Goal: Task Accomplishment & Management: Manage account settings

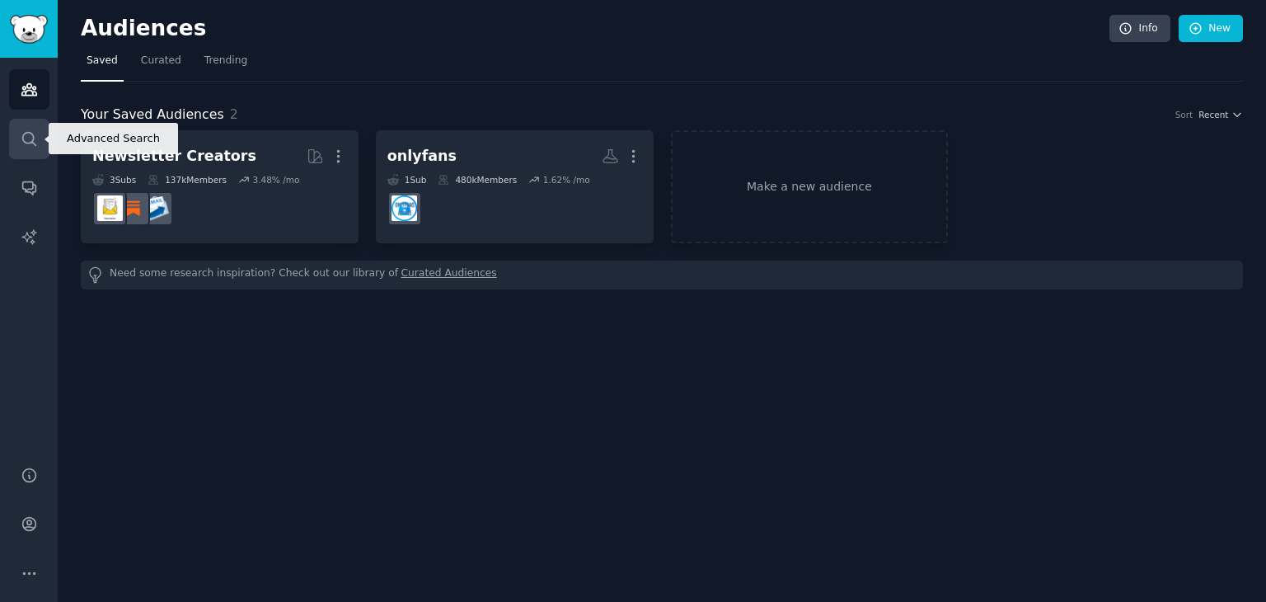
click at [31, 152] on link "Search" at bounding box center [29, 139] width 40 height 40
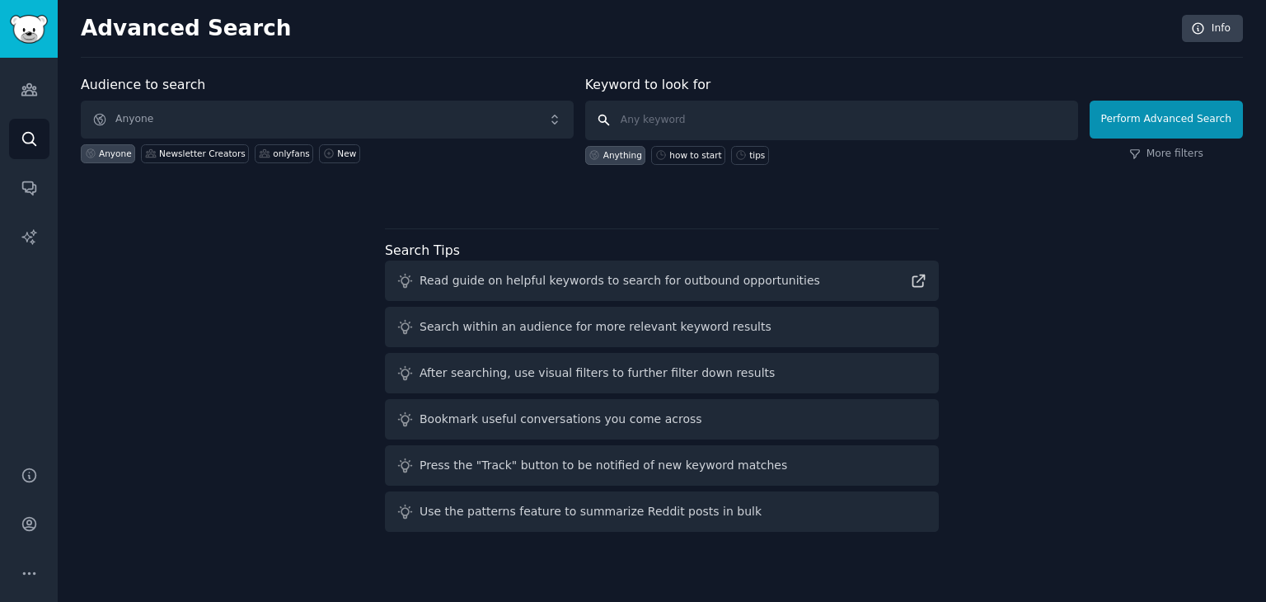
click at [755, 120] on input "text" at bounding box center [831, 121] width 493 height 40
paste input "car seat when switch"
type input "car seat when switch"
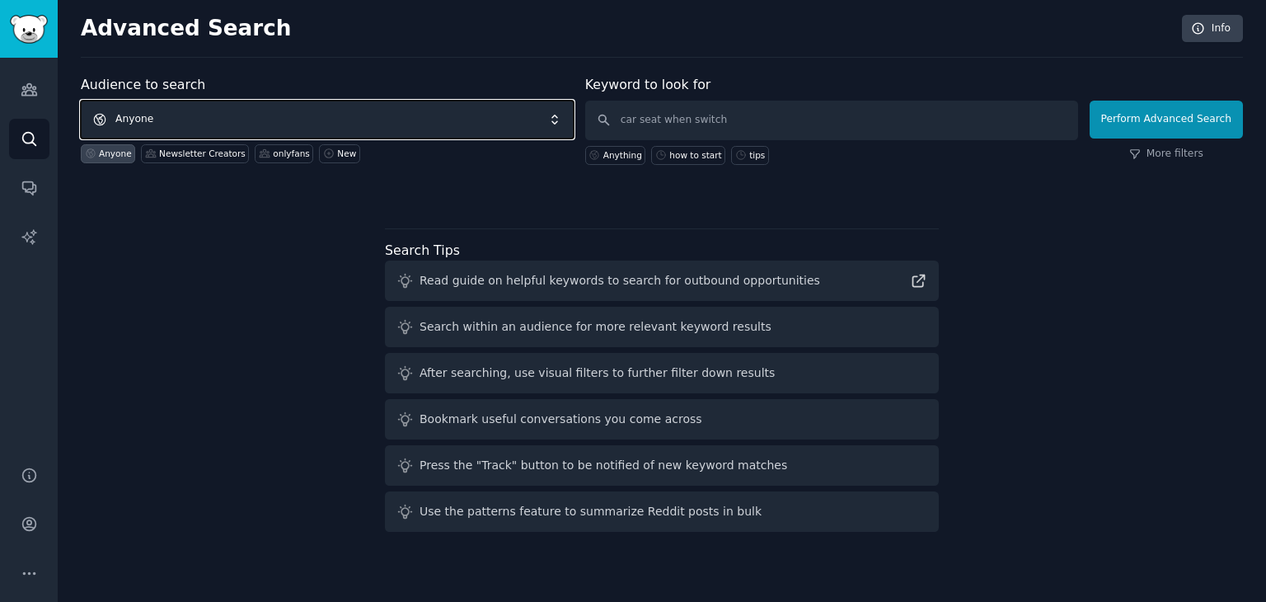
click at [396, 118] on span "Anyone" at bounding box center [327, 120] width 493 height 38
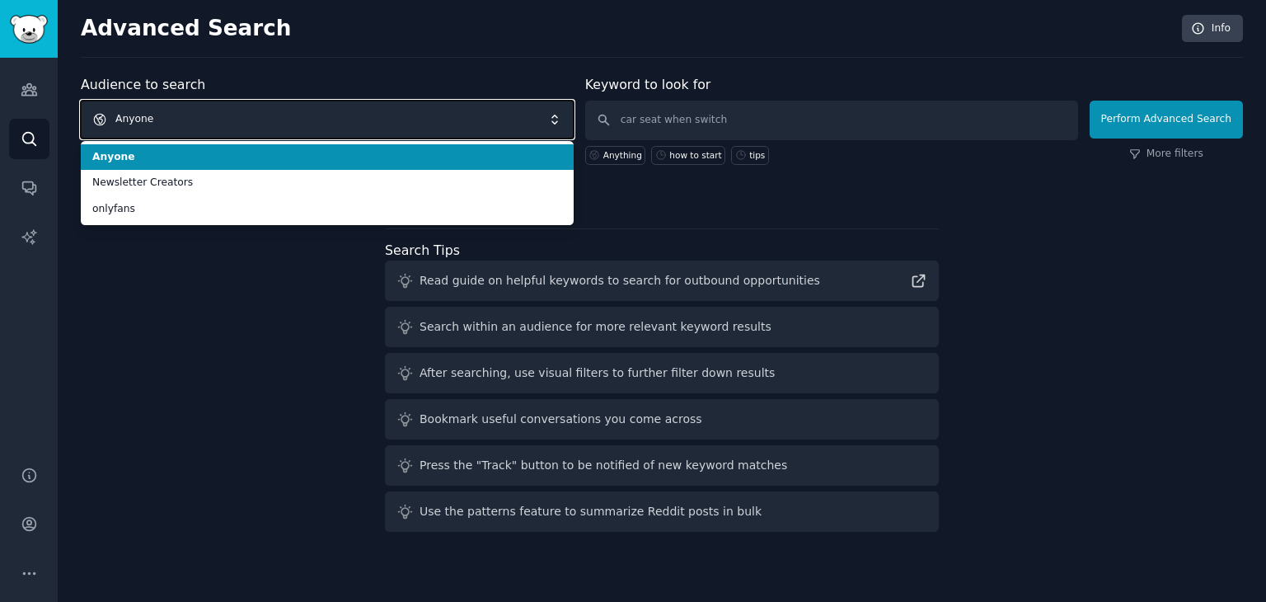
click at [396, 118] on span "Anyone" at bounding box center [327, 120] width 493 height 38
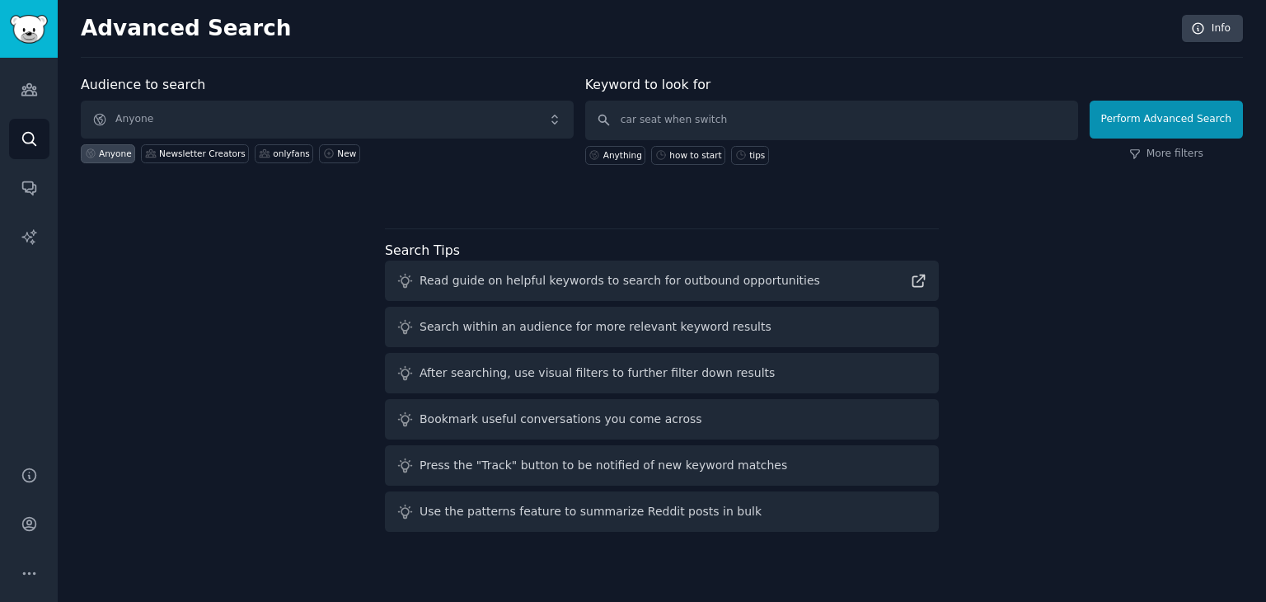
click at [109, 159] on div "Anyone" at bounding box center [108, 153] width 54 height 19
click at [1150, 123] on button "Perform Advanced Search" at bounding box center [1165, 120] width 153 height 38
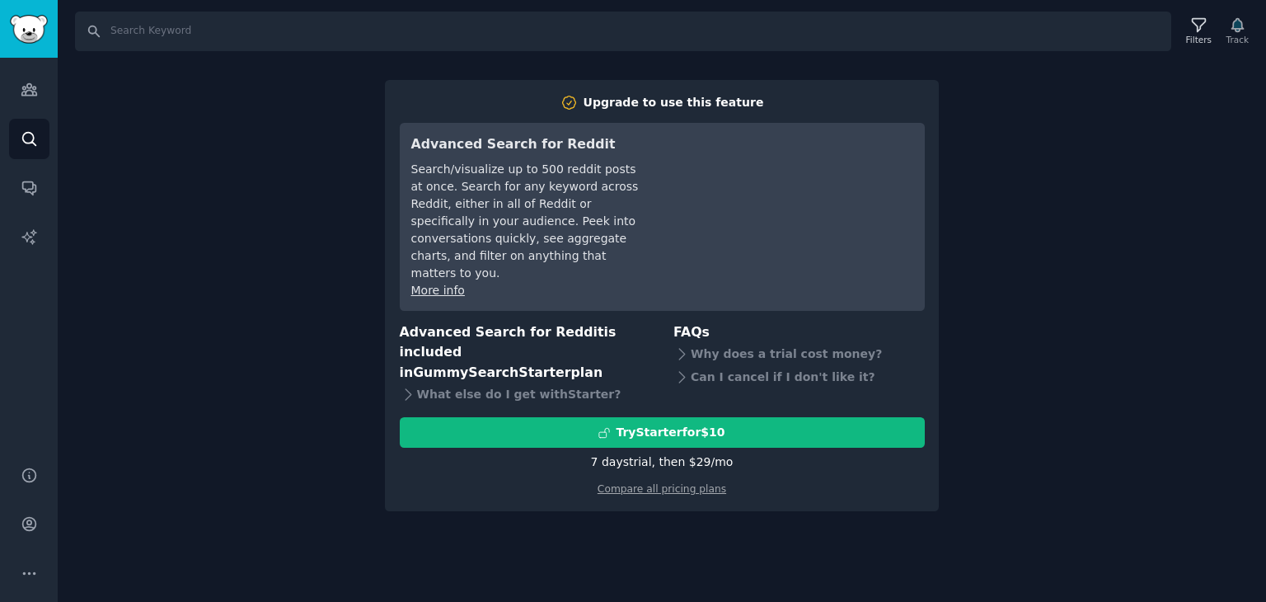
click at [1061, 331] on div "Search Filters Track Upgrade to use this feature Advanced Search for Reddit Sea…" at bounding box center [662, 301] width 1208 height 602
click at [27, 122] on link "Search" at bounding box center [29, 139] width 40 height 40
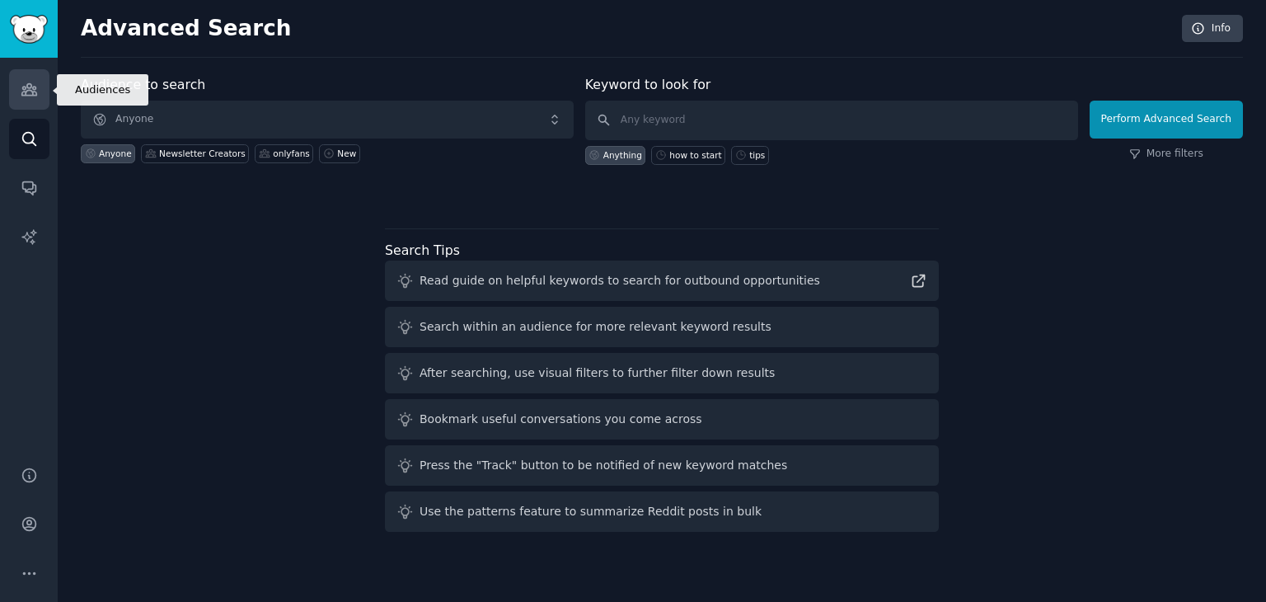
click at [30, 87] on icon "Sidebar" at bounding box center [28, 90] width 15 height 12
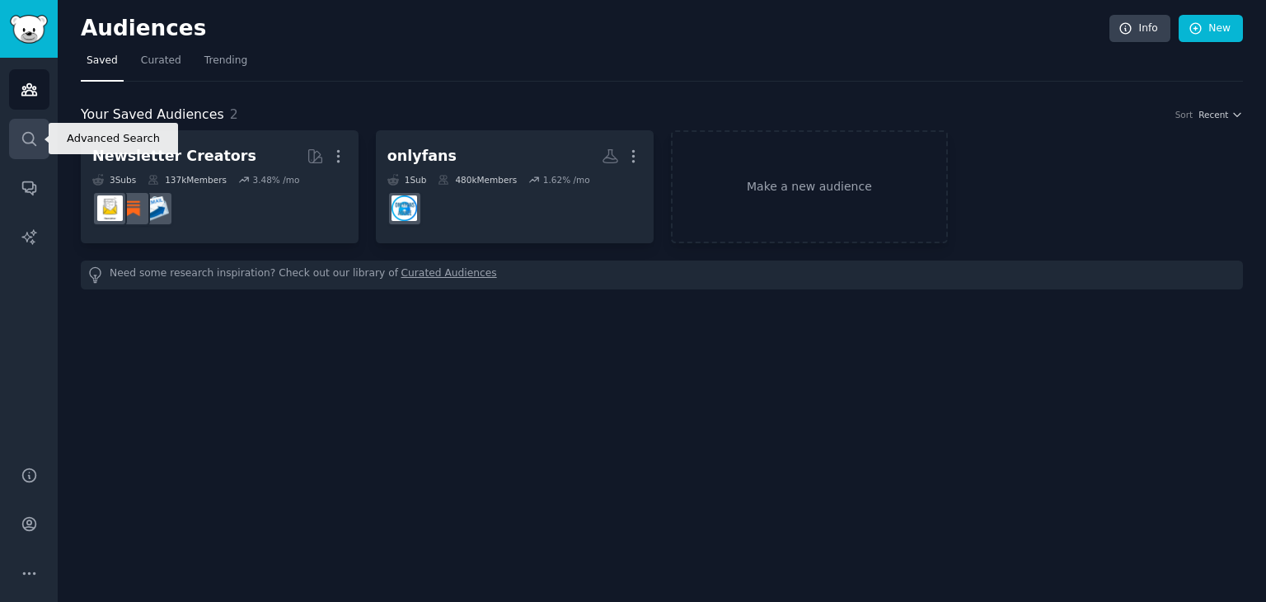
click at [31, 139] on icon "Sidebar" at bounding box center [29, 138] width 17 height 17
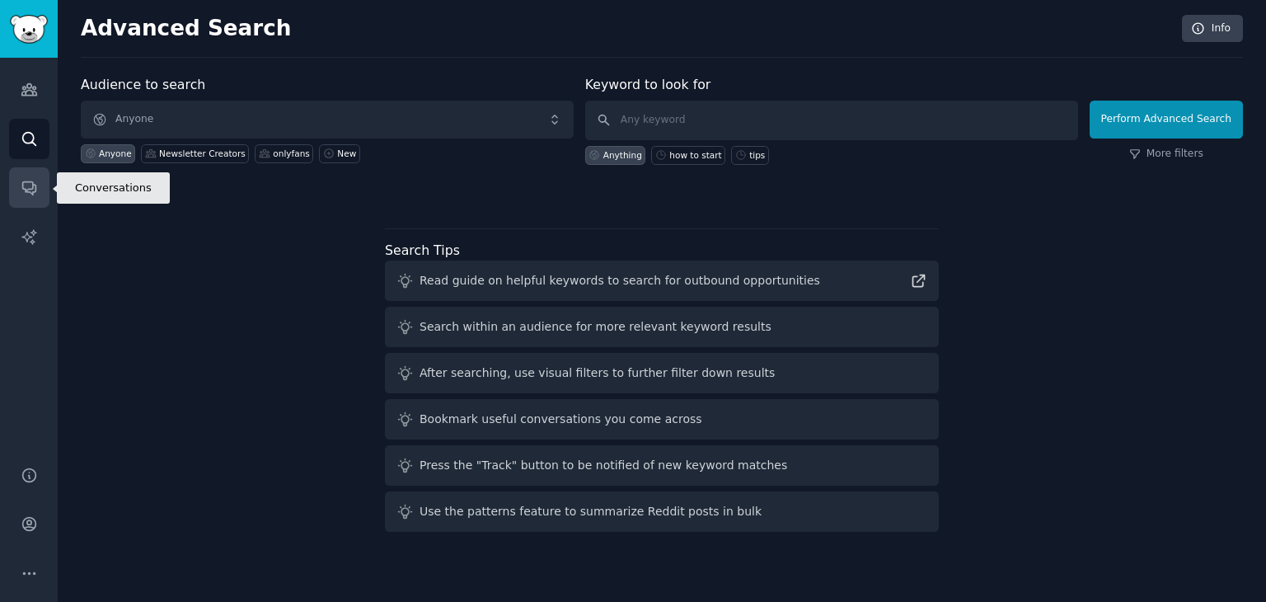
click at [21, 189] on icon "Sidebar" at bounding box center [29, 187] width 17 height 17
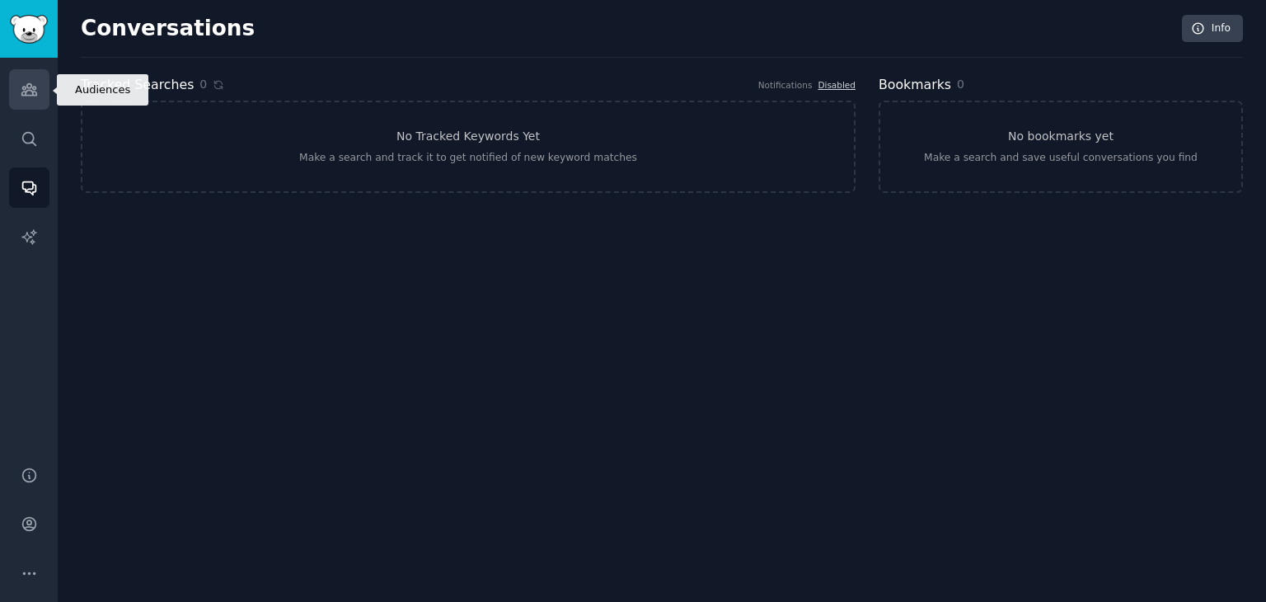
click at [22, 99] on link "Audiences" at bounding box center [29, 89] width 40 height 40
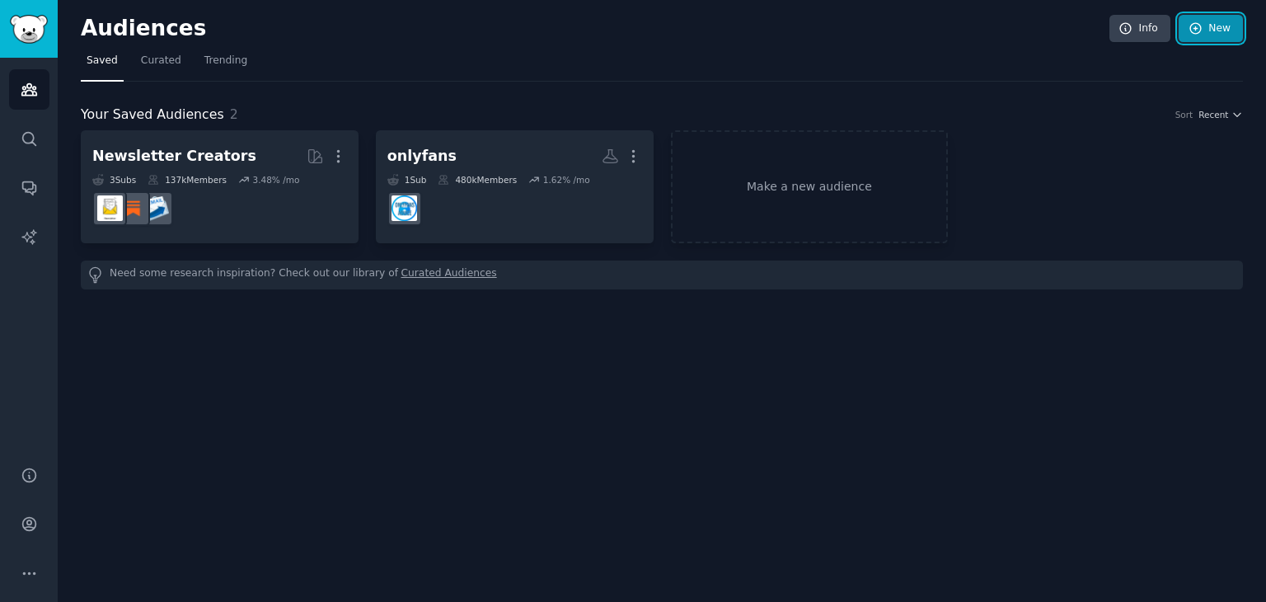
click at [1217, 26] on link "New" at bounding box center [1211, 29] width 64 height 28
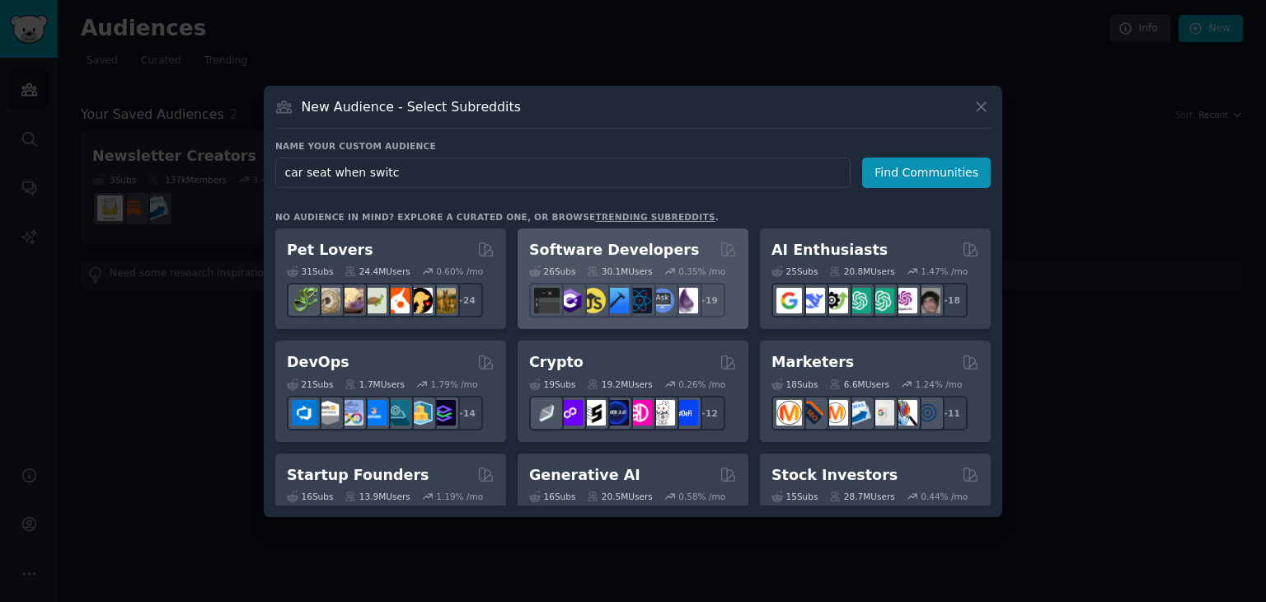
type input "car seat when switc"
click at [722, 267] on div "26 Sub s 30.1M Users 0.35 % /mo" at bounding box center [633, 271] width 208 height 12
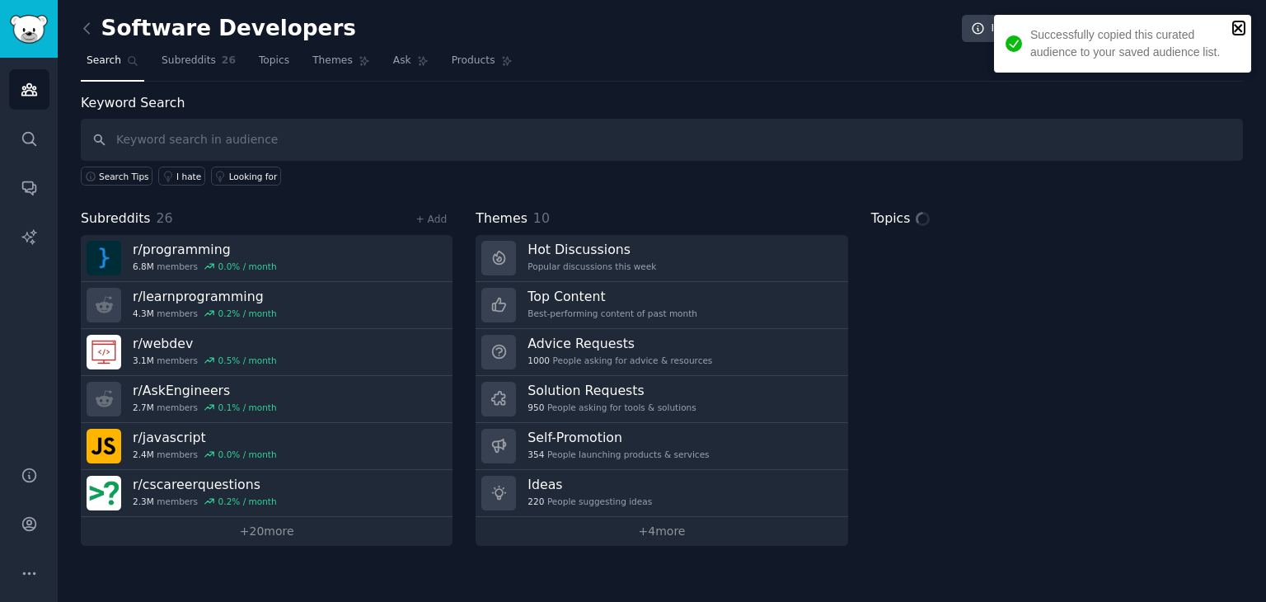
click at [1241, 31] on icon "close" at bounding box center [1238, 28] width 8 height 8
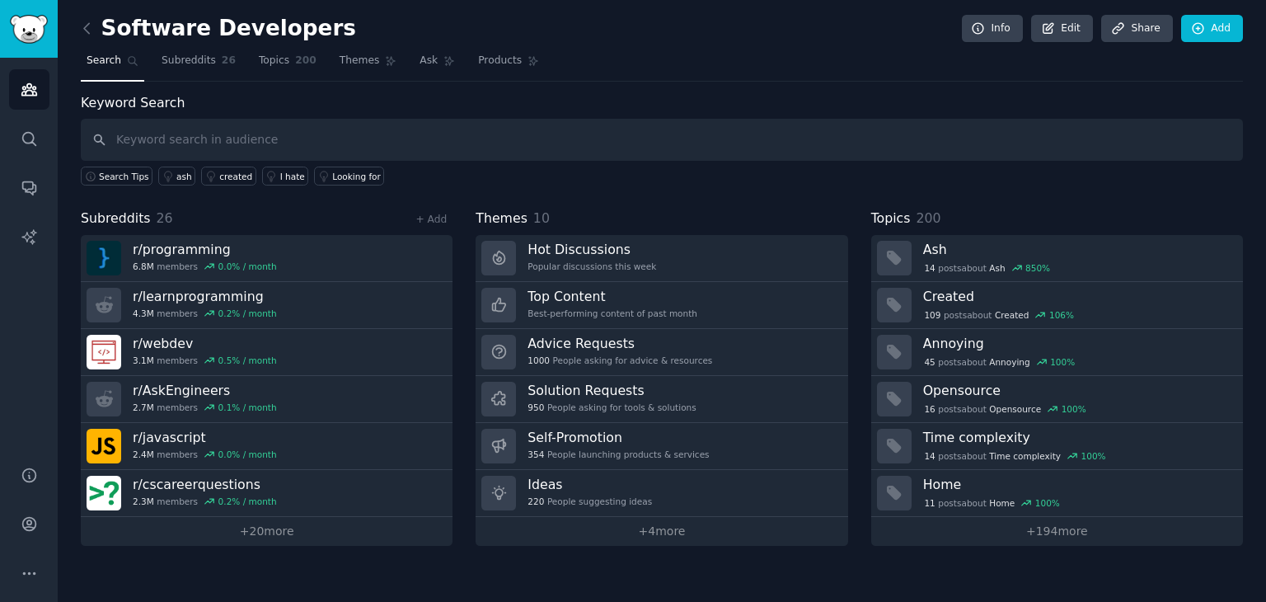
click at [75, 29] on div "Software Developers Info Edit Share Add Search Subreddits 26 Topics 200 Themes …" at bounding box center [662, 301] width 1208 height 602
click at [86, 30] on icon at bounding box center [86, 28] width 5 height 10
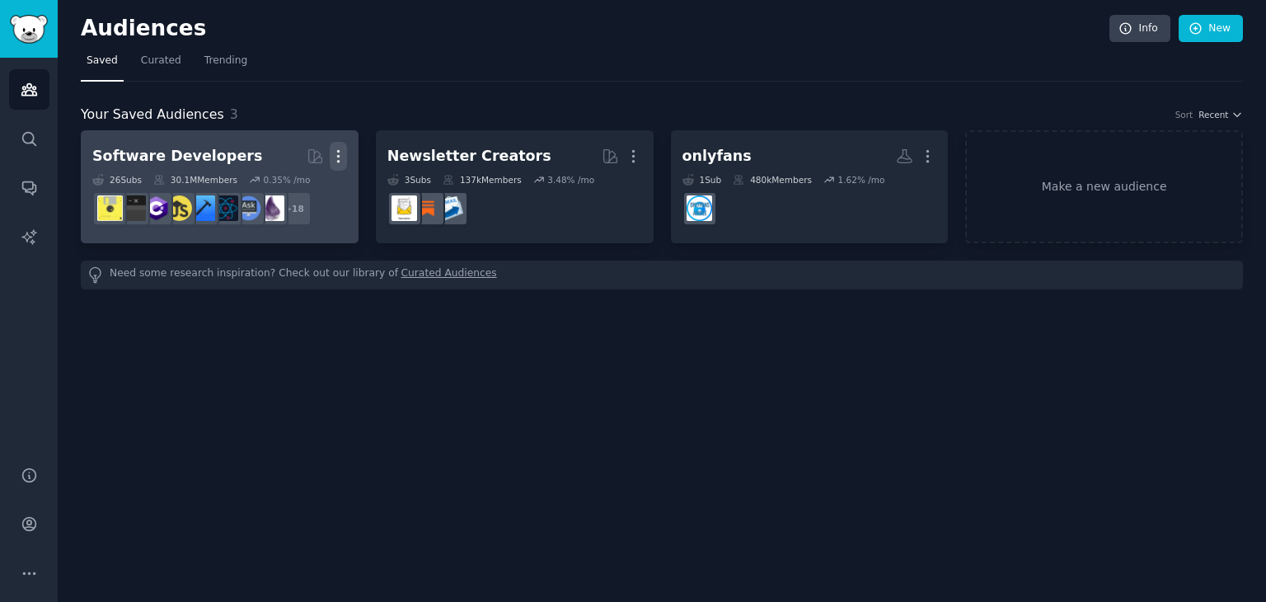
click at [337, 165] on button "More" at bounding box center [338, 156] width 17 height 29
click at [289, 197] on p "Delete" at bounding box center [293, 190] width 38 height 17
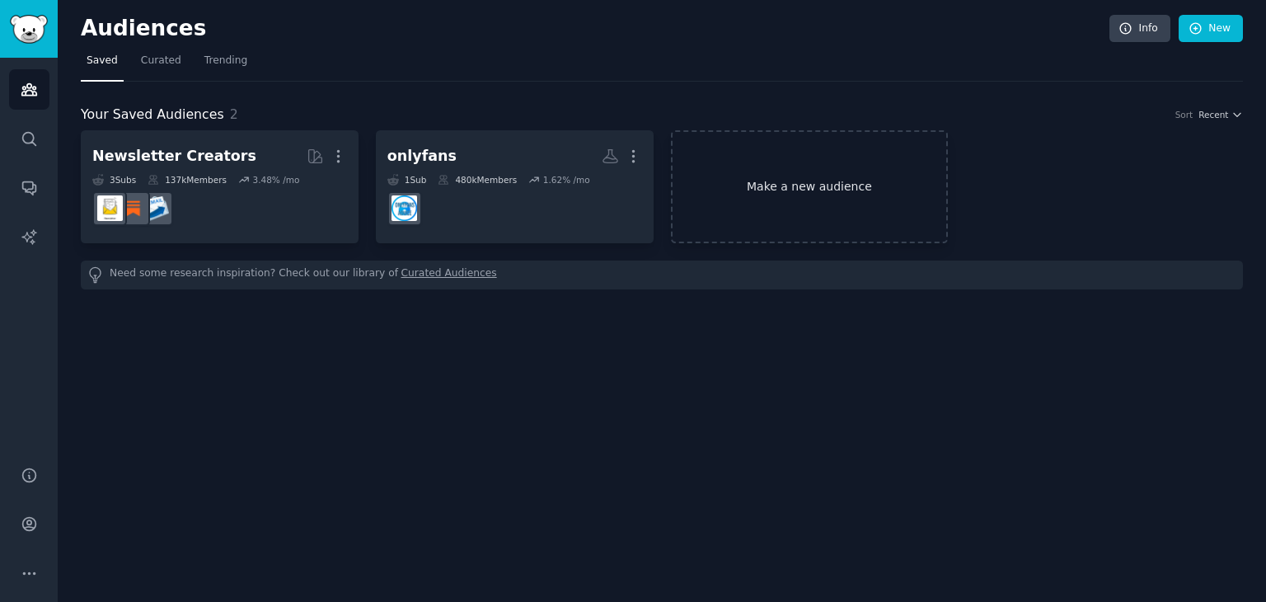
click at [837, 213] on link "Make a new audience" at bounding box center [810, 186] width 278 height 113
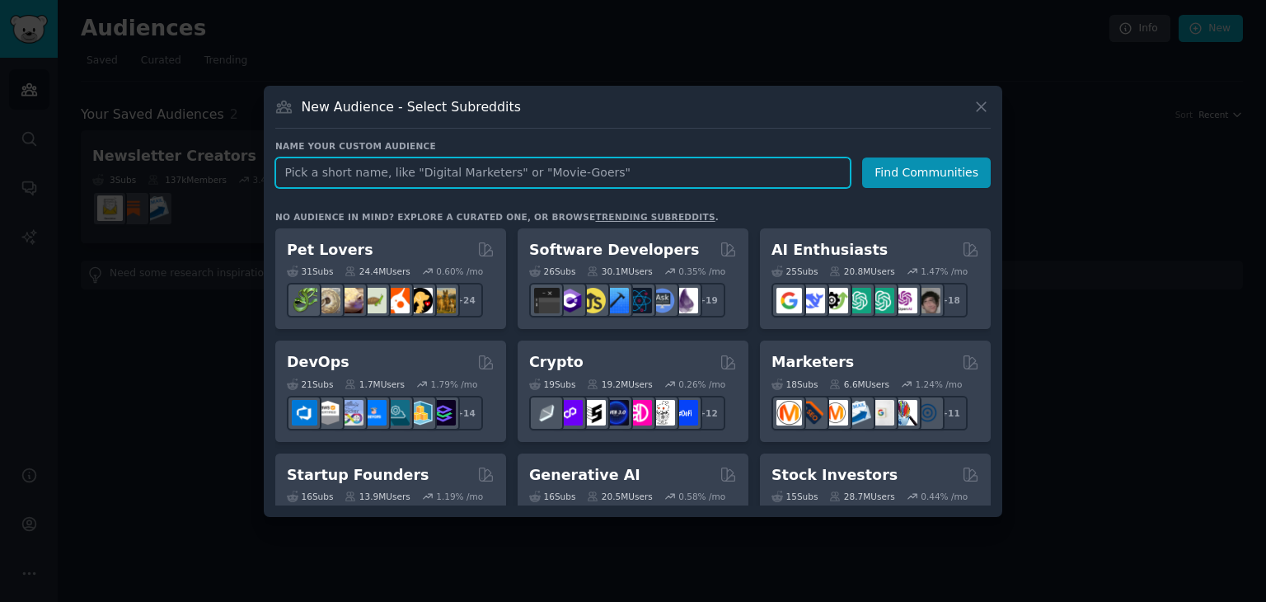
paste input "NewParents"
type input "NewParents"
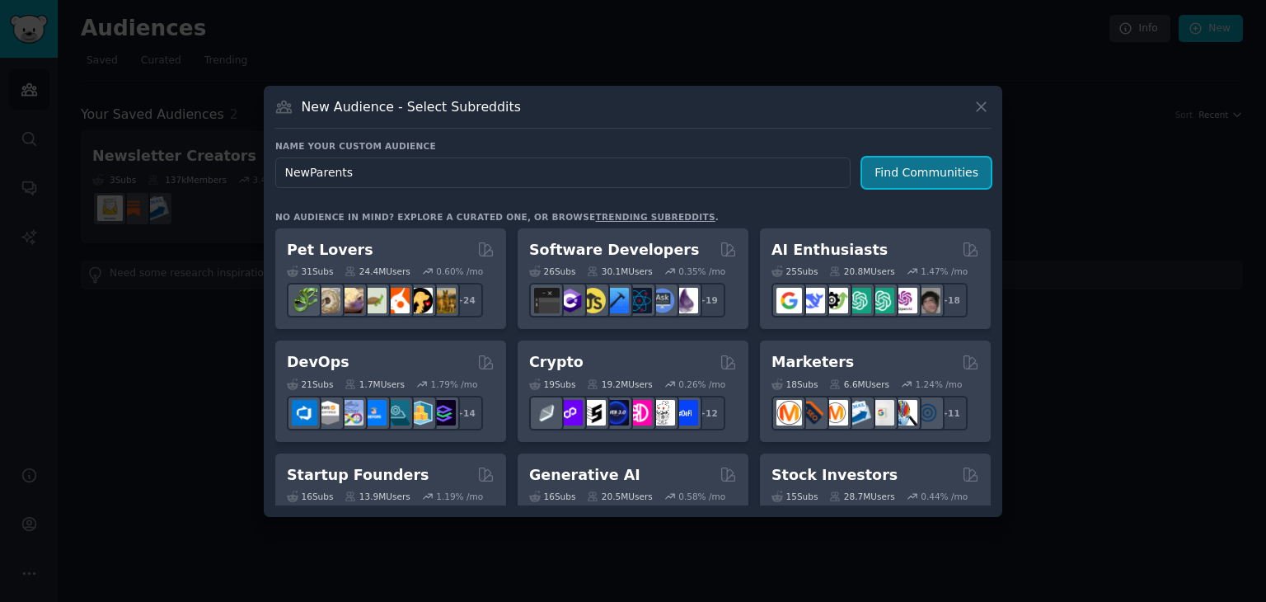
click at [917, 172] on button "Find Communities" at bounding box center [926, 172] width 129 height 30
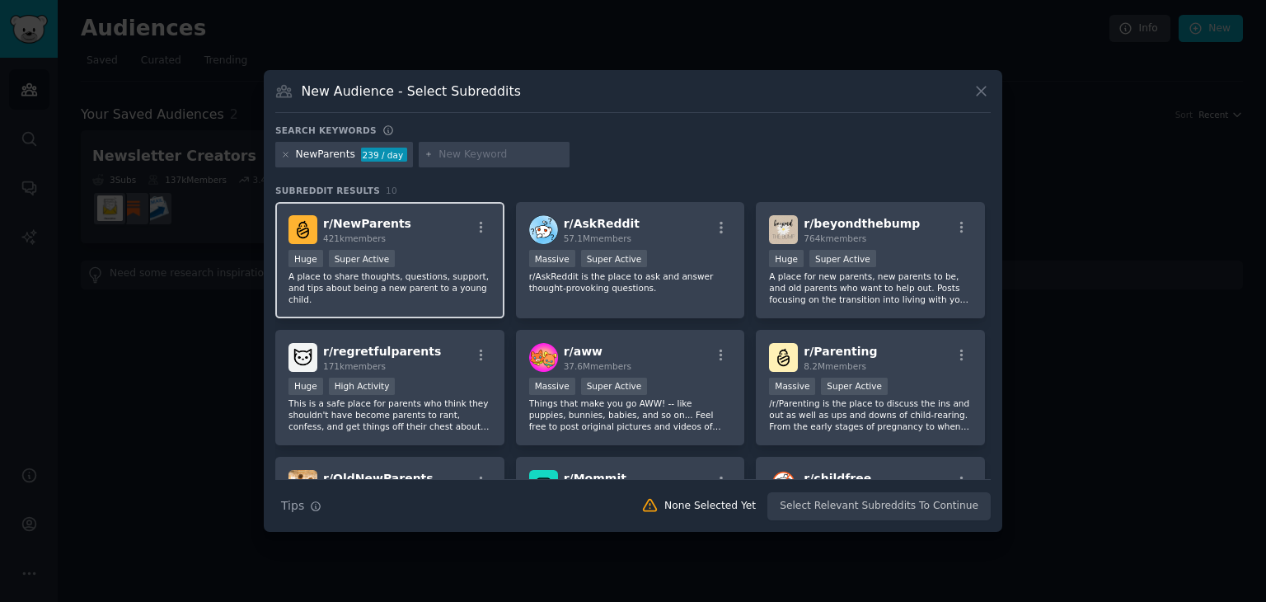
click at [452, 223] on div "r/ NewParents 421k members" at bounding box center [389, 229] width 203 height 29
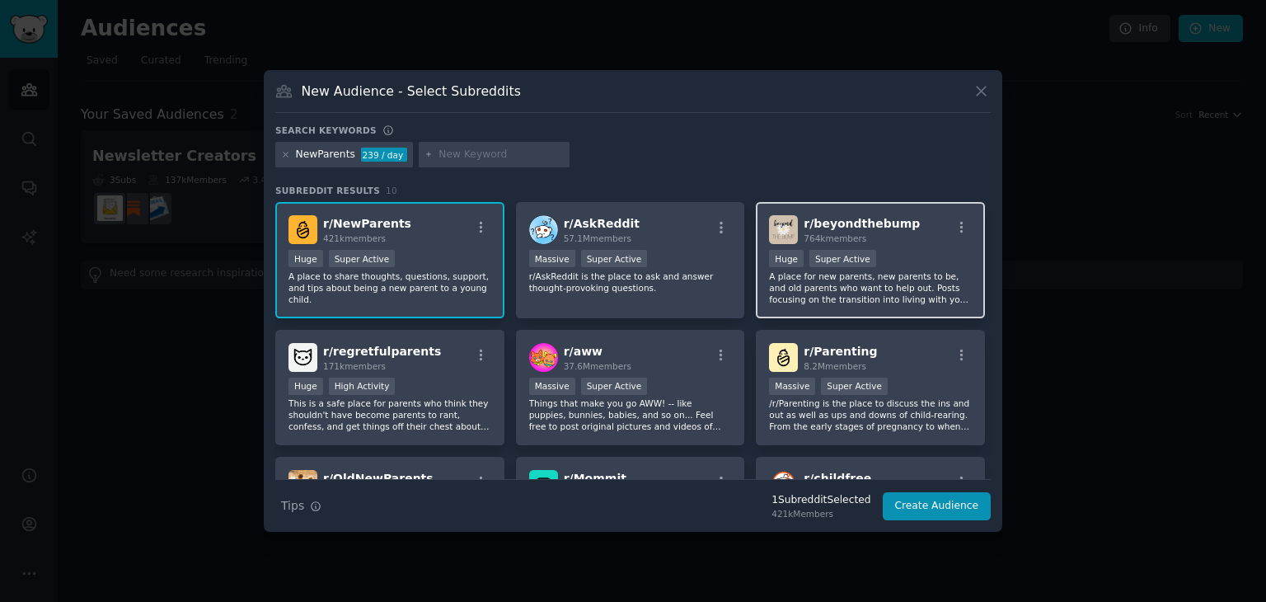
click at [901, 265] on div ">= 95th percentile for submissions / day Huge Super Active" at bounding box center [870, 260] width 203 height 21
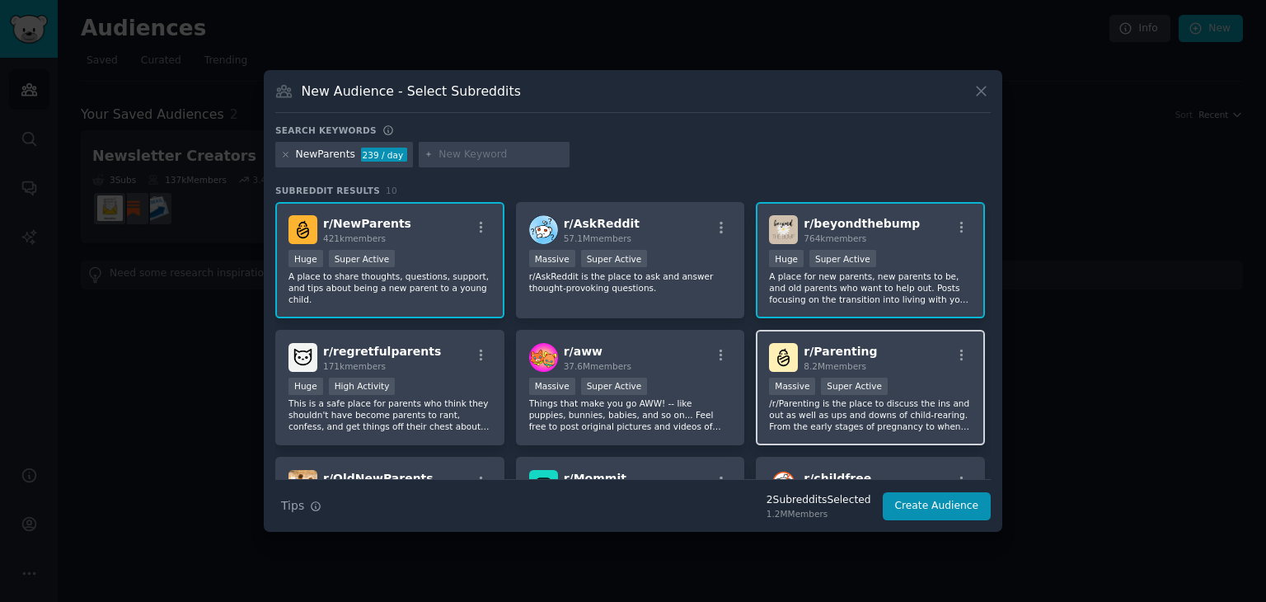
click at [898, 363] on div "r/ Parenting 8.2M members" at bounding box center [870, 357] width 203 height 29
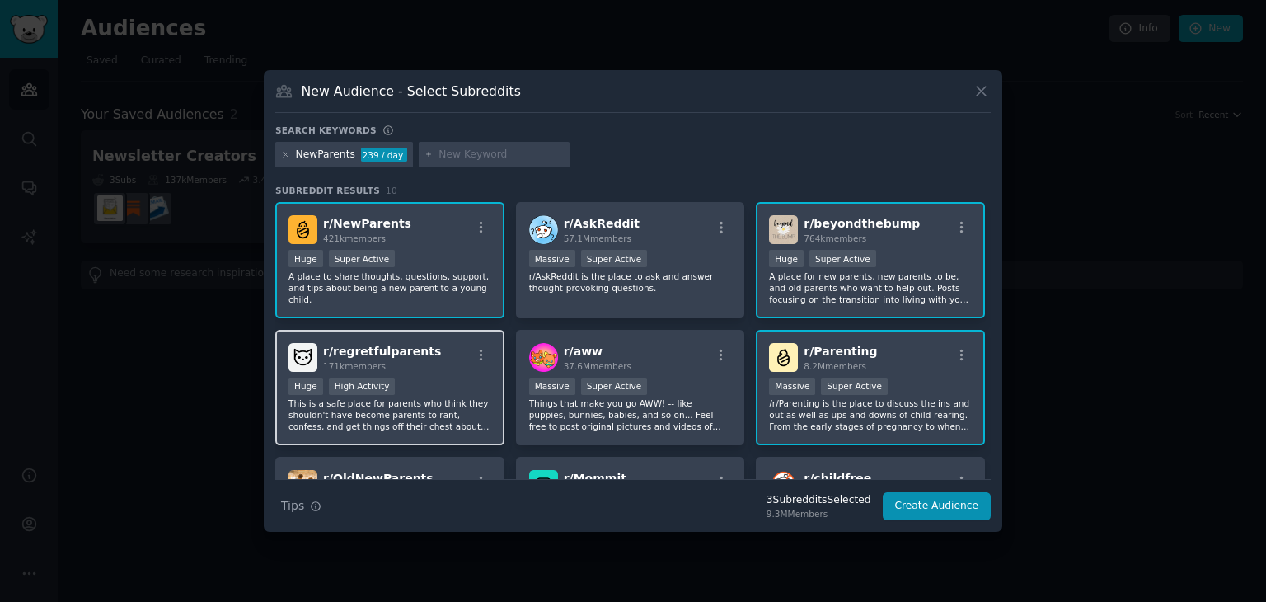
click at [455, 410] on p "This is a safe place for parents who think they shouldn't have become parents t…" at bounding box center [389, 414] width 203 height 35
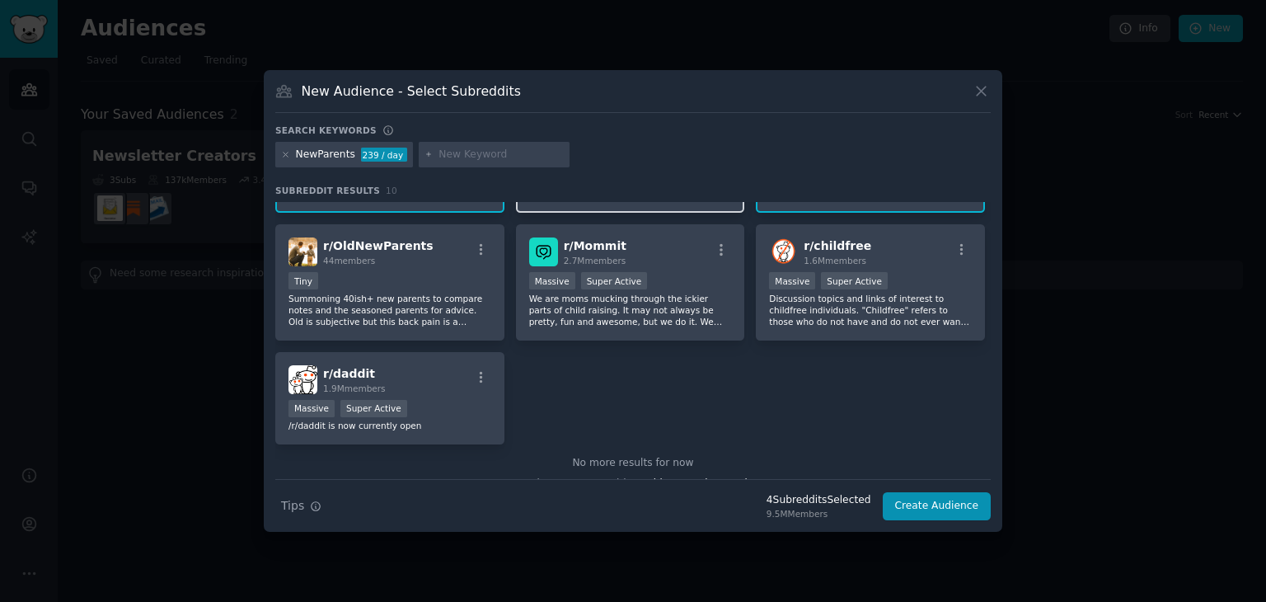
scroll to position [233, 0]
click at [681, 284] on div "Massive Super Active" at bounding box center [630, 281] width 203 height 21
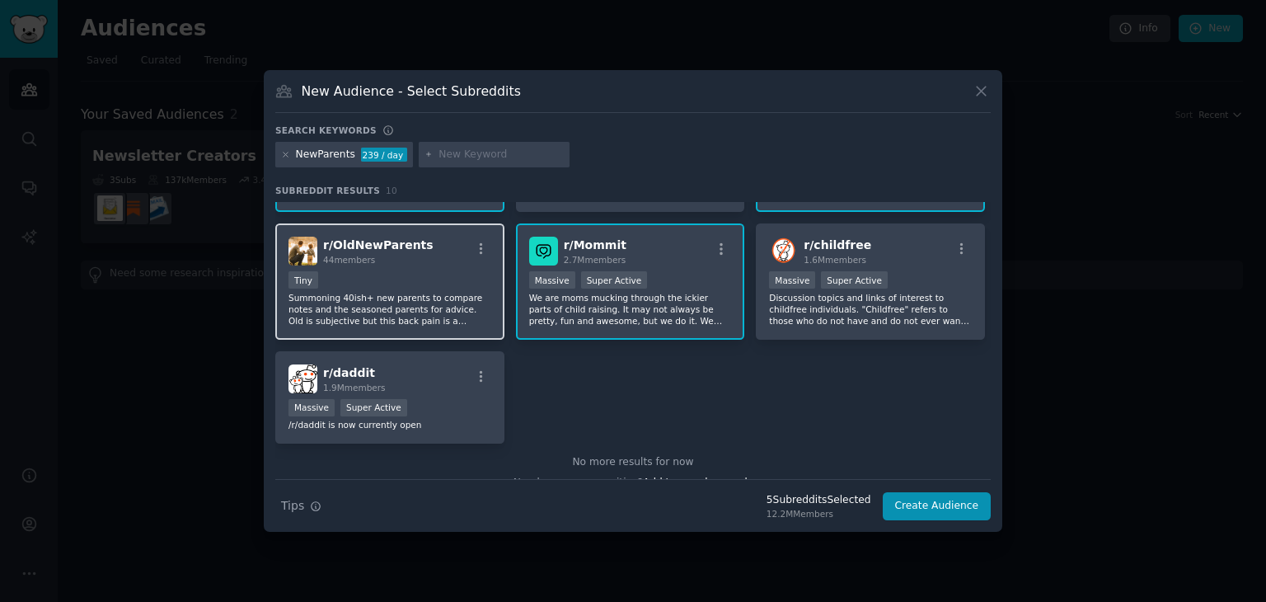
click at [399, 300] on p "Summoning 40ish+ new parents to compare notes and the seasoned parents for advi…" at bounding box center [389, 309] width 203 height 35
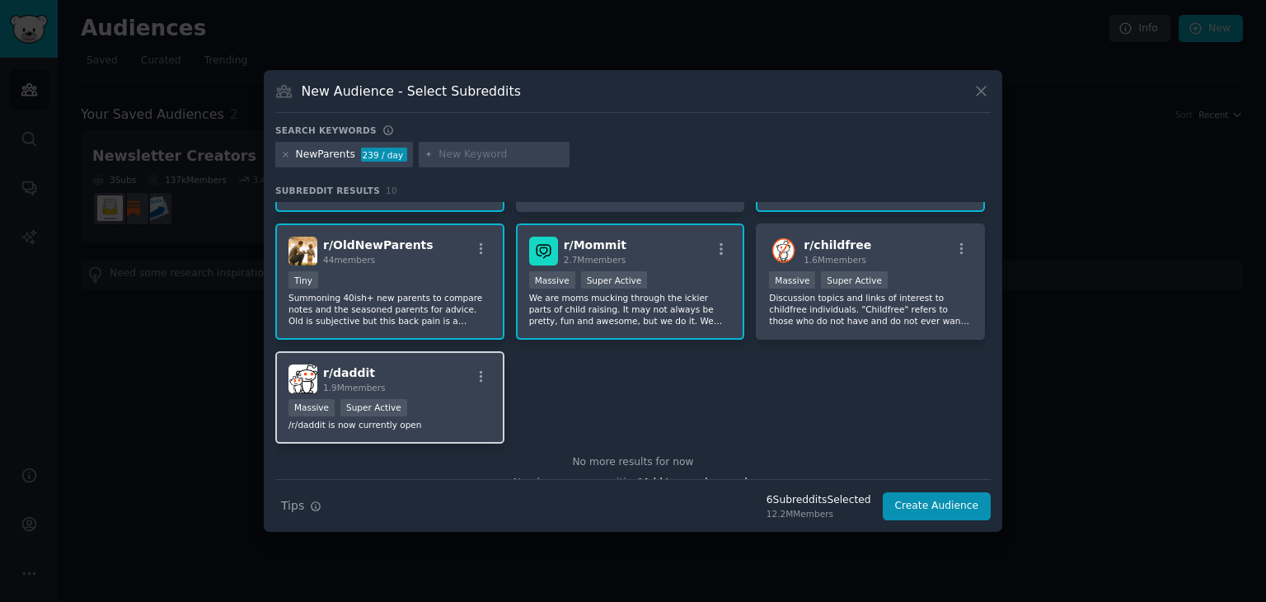
click at [409, 420] on p "/r/daddit is now currently open" at bounding box center [389, 425] width 203 height 12
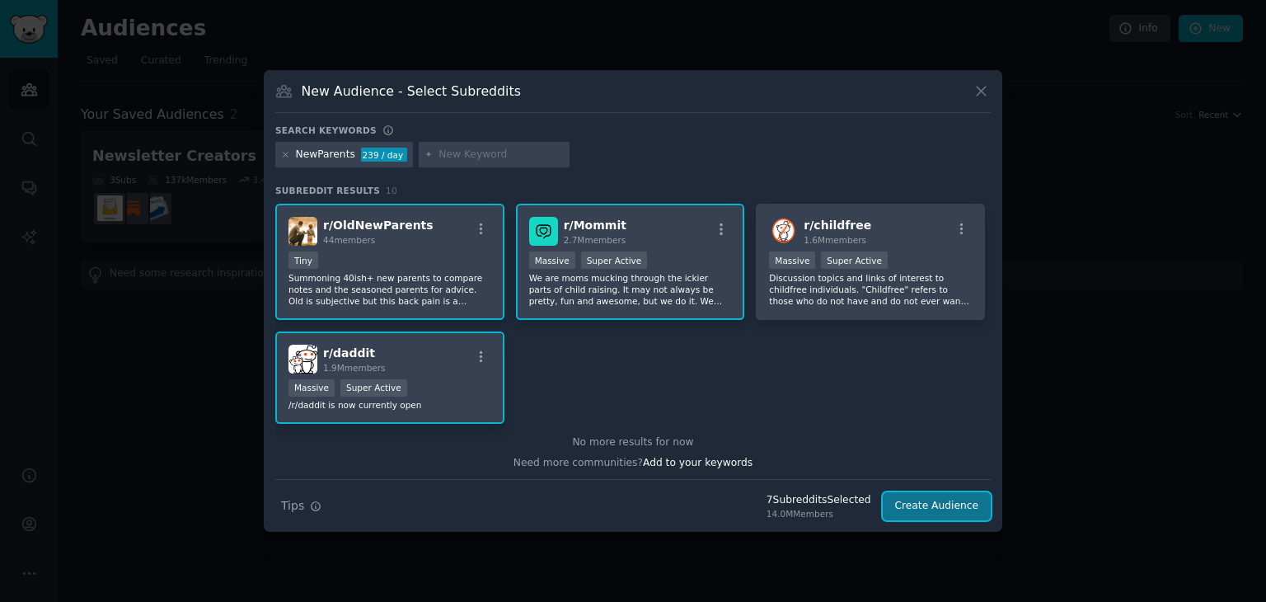
click at [910, 508] on button "Create Audience" at bounding box center [937, 506] width 109 height 28
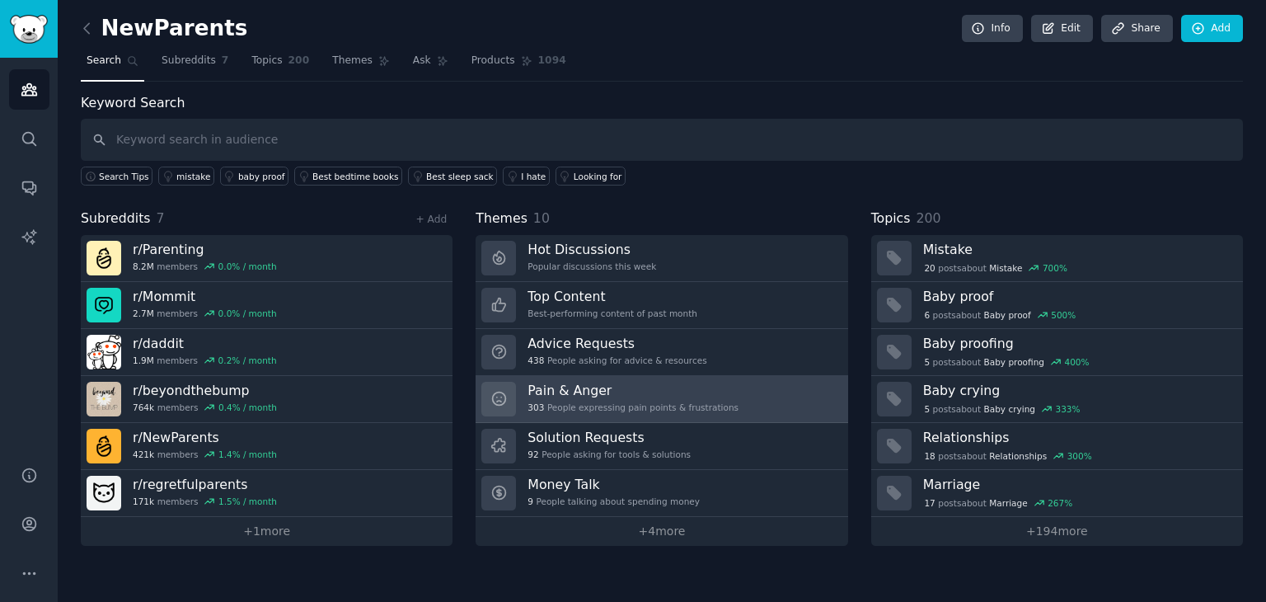
click at [680, 393] on h3 "Pain & Anger" at bounding box center [632, 390] width 211 height 17
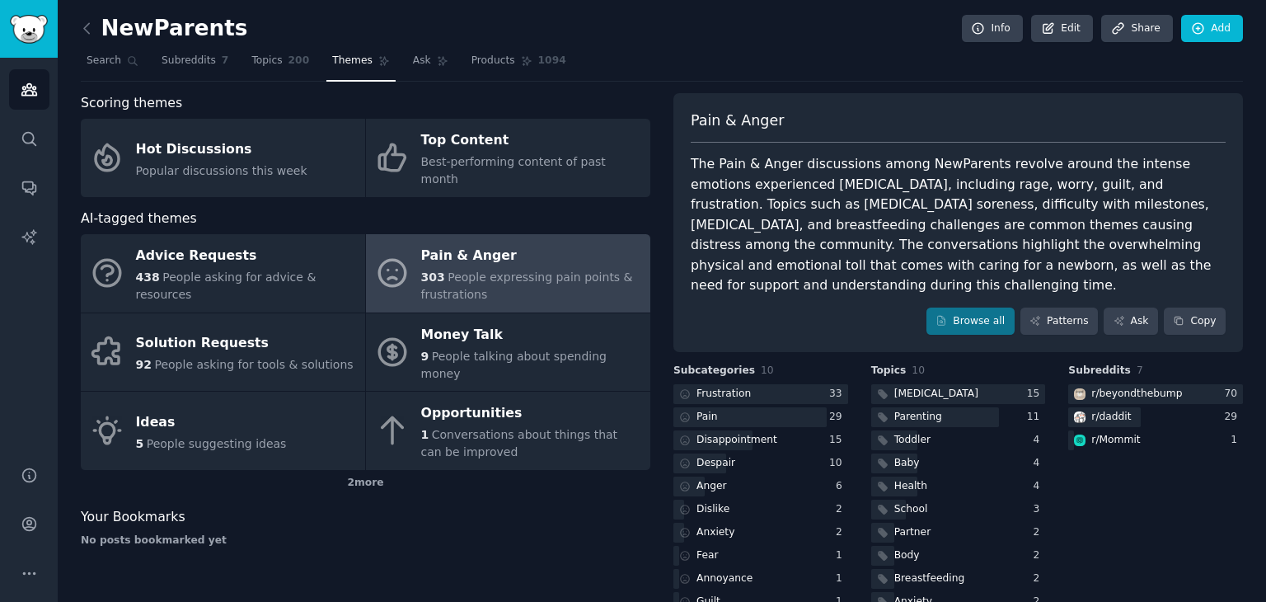
scroll to position [14, 0]
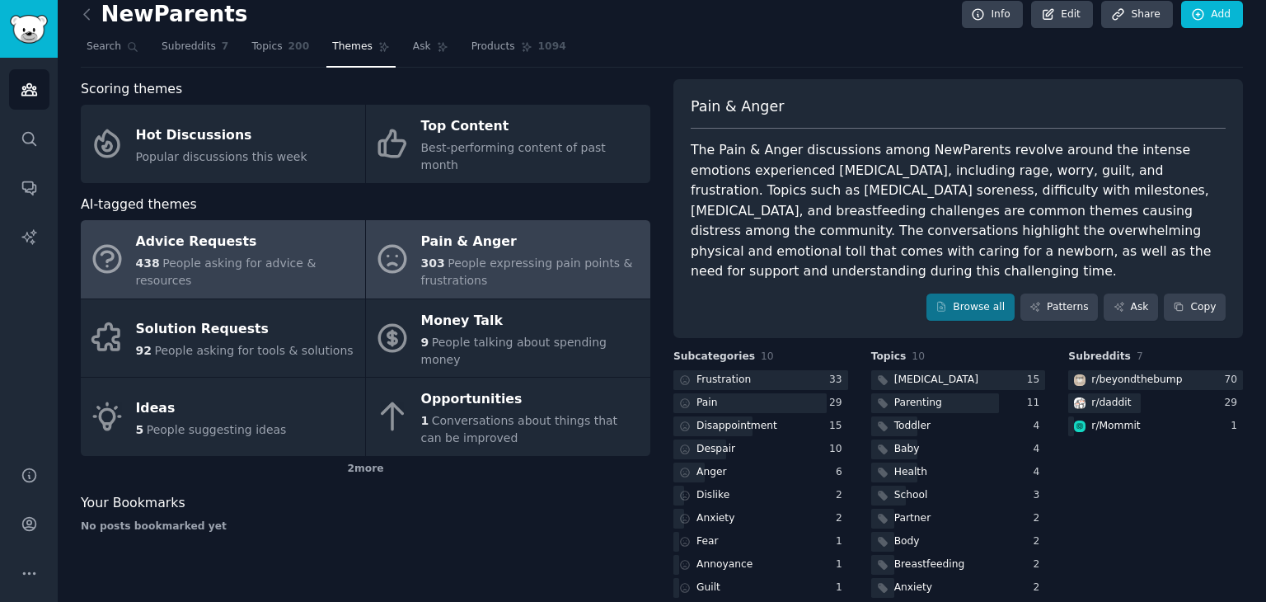
click at [305, 265] on link "Advice Requests 438 People asking for advice & resources" at bounding box center [223, 259] width 284 height 78
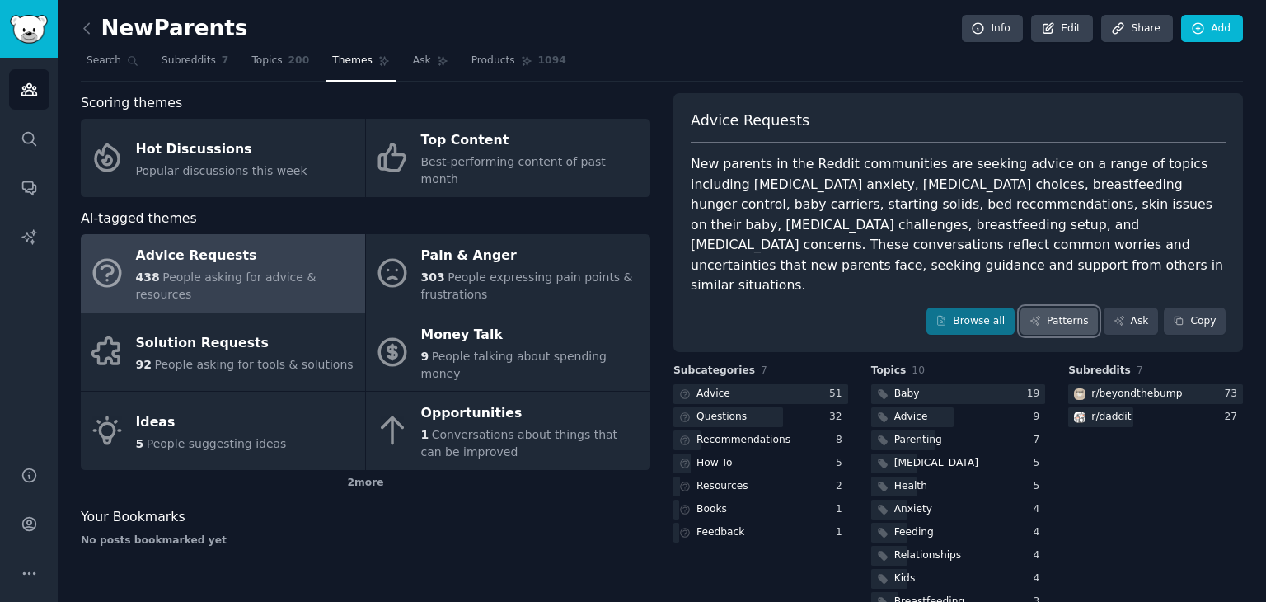
click at [1075, 307] on link "Patterns" at bounding box center [1058, 321] width 77 height 28
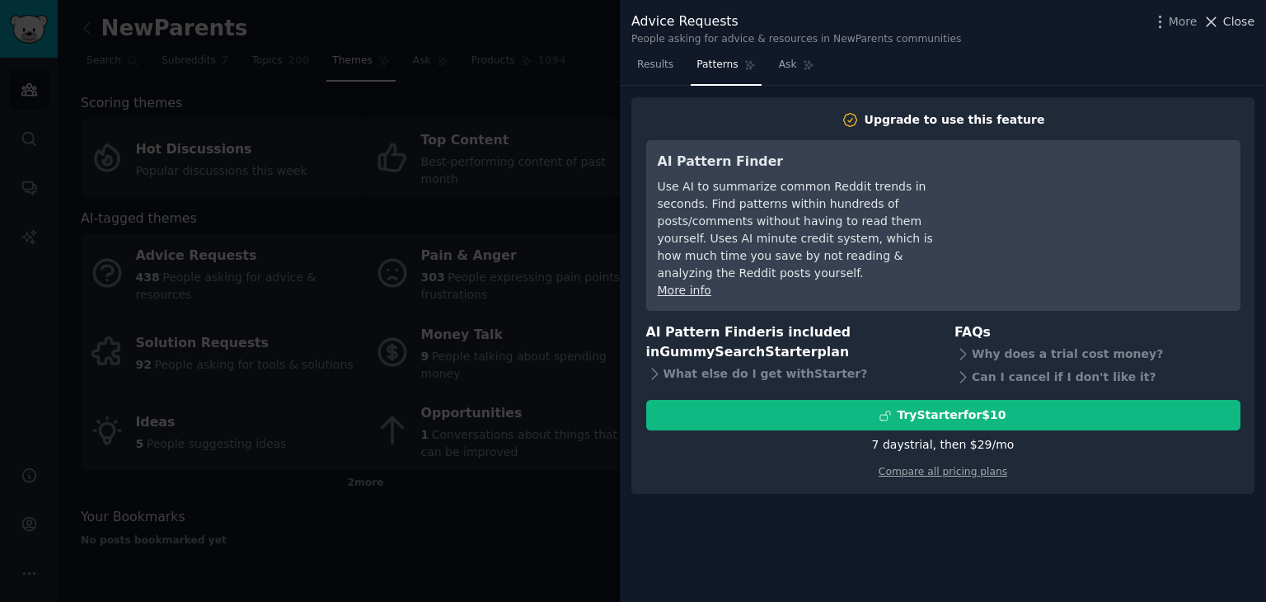
click at [1216, 24] on icon at bounding box center [1211, 21] width 9 height 9
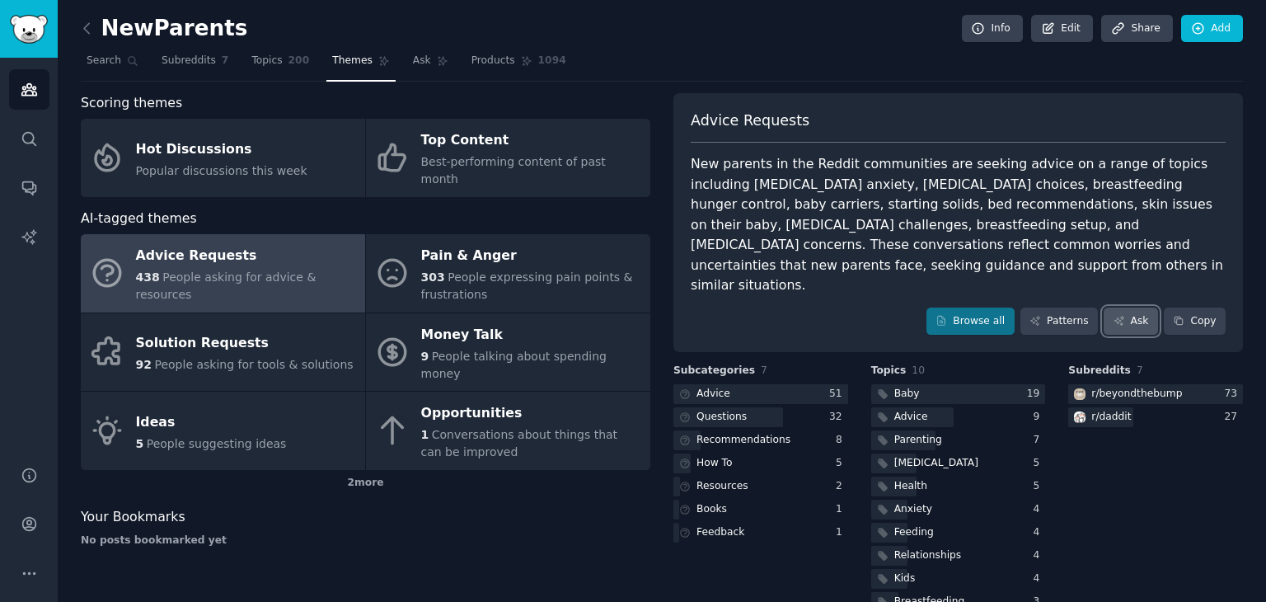
click at [1124, 312] on link "Ask" at bounding box center [1131, 321] width 54 height 28
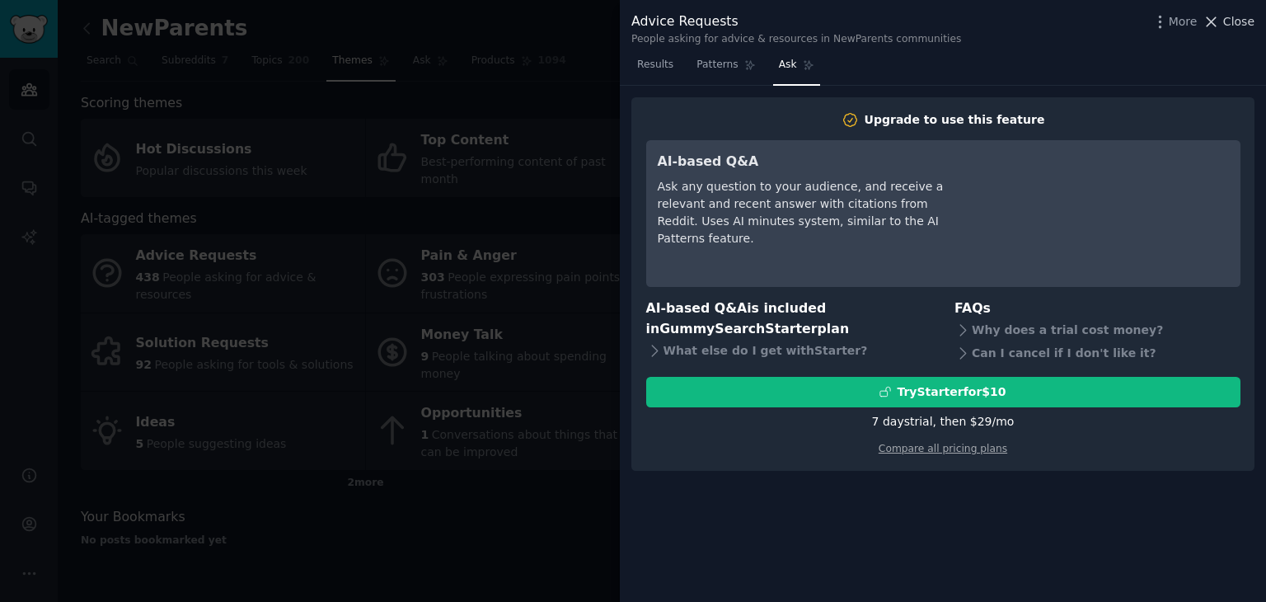
click at [1227, 21] on span "Close" at bounding box center [1238, 21] width 31 height 17
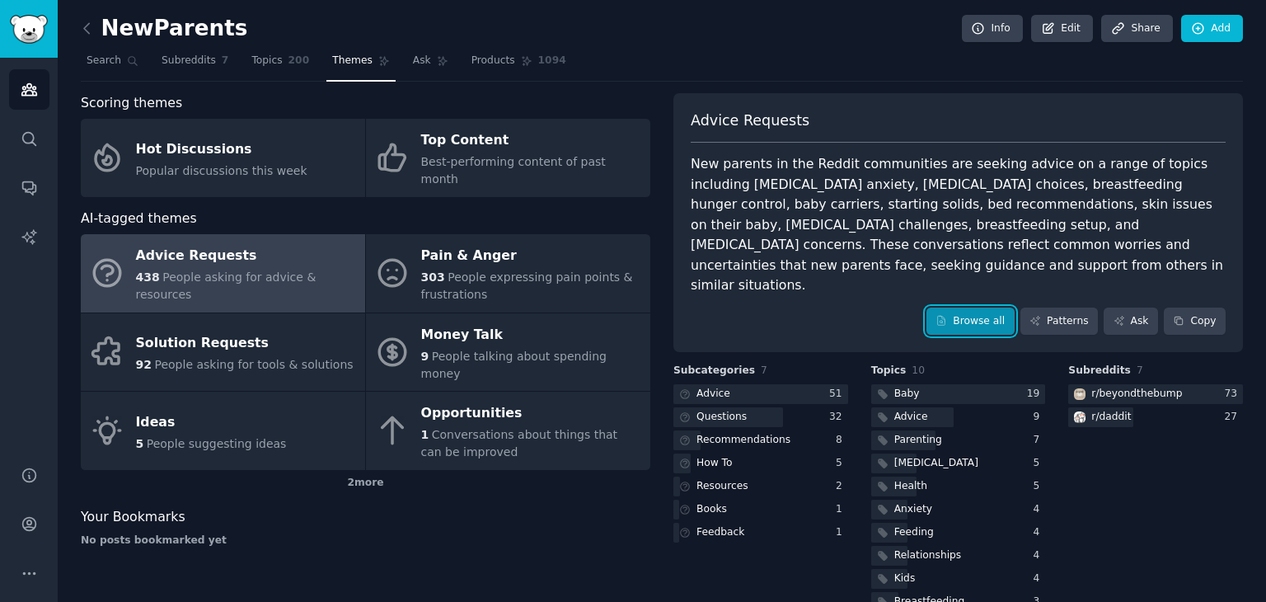
click at [968, 307] on link "Browse all" at bounding box center [970, 321] width 88 height 28
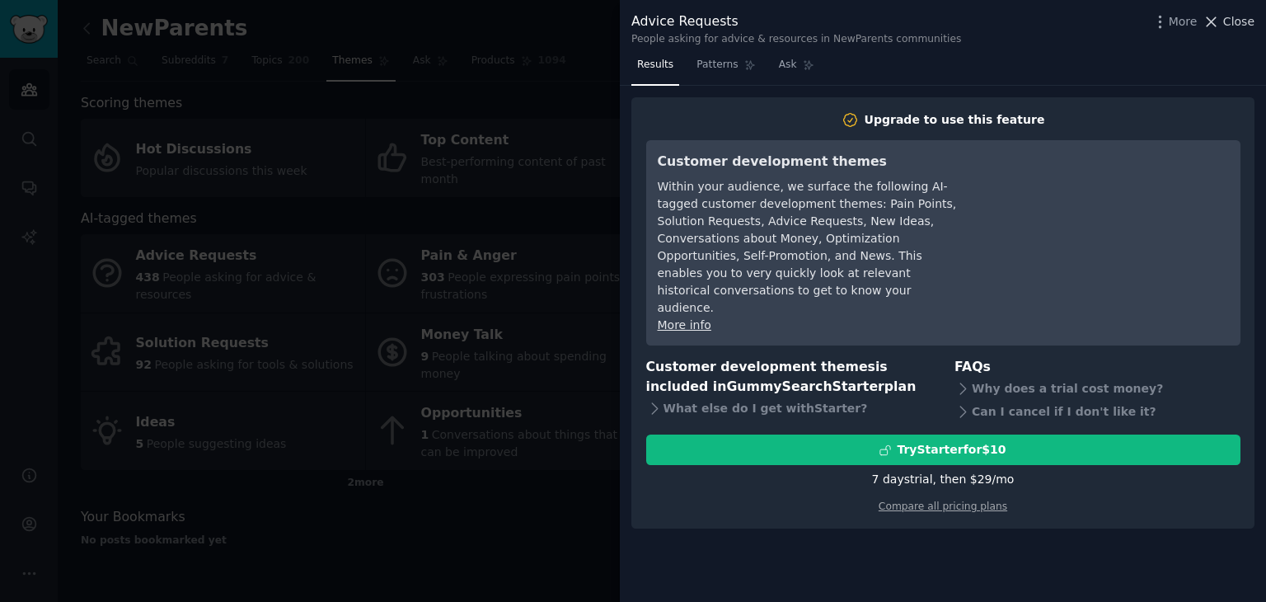
click at [1234, 22] on span "Close" at bounding box center [1238, 21] width 31 height 17
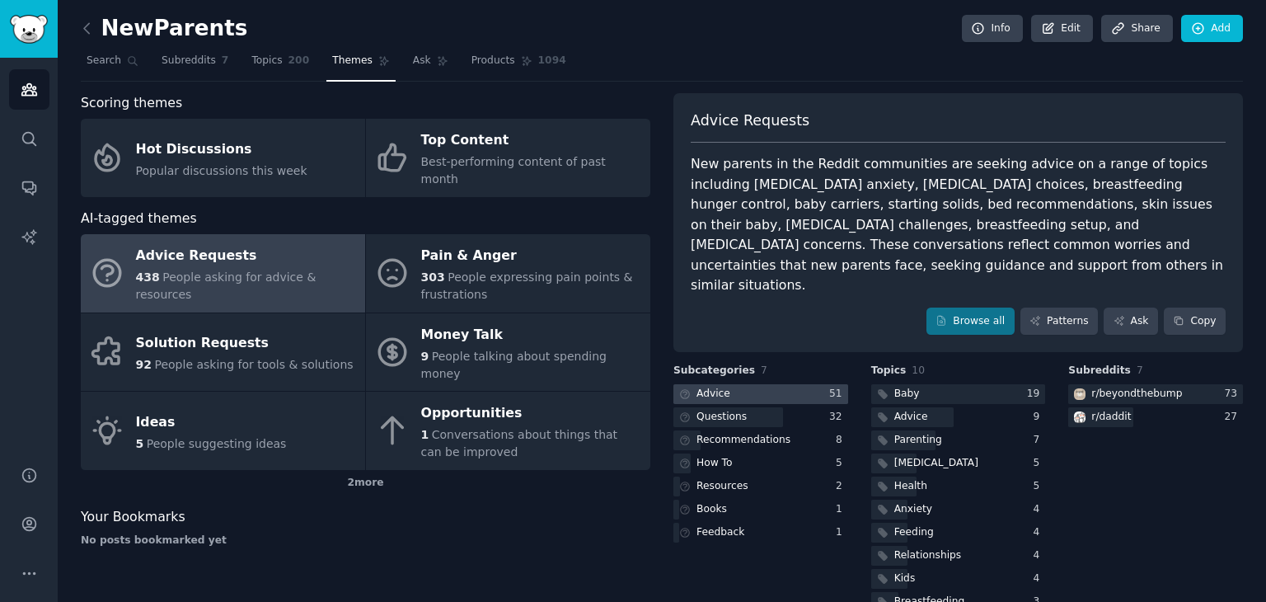
click at [808, 384] on div at bounding box center [760, 394] width 175 height 21
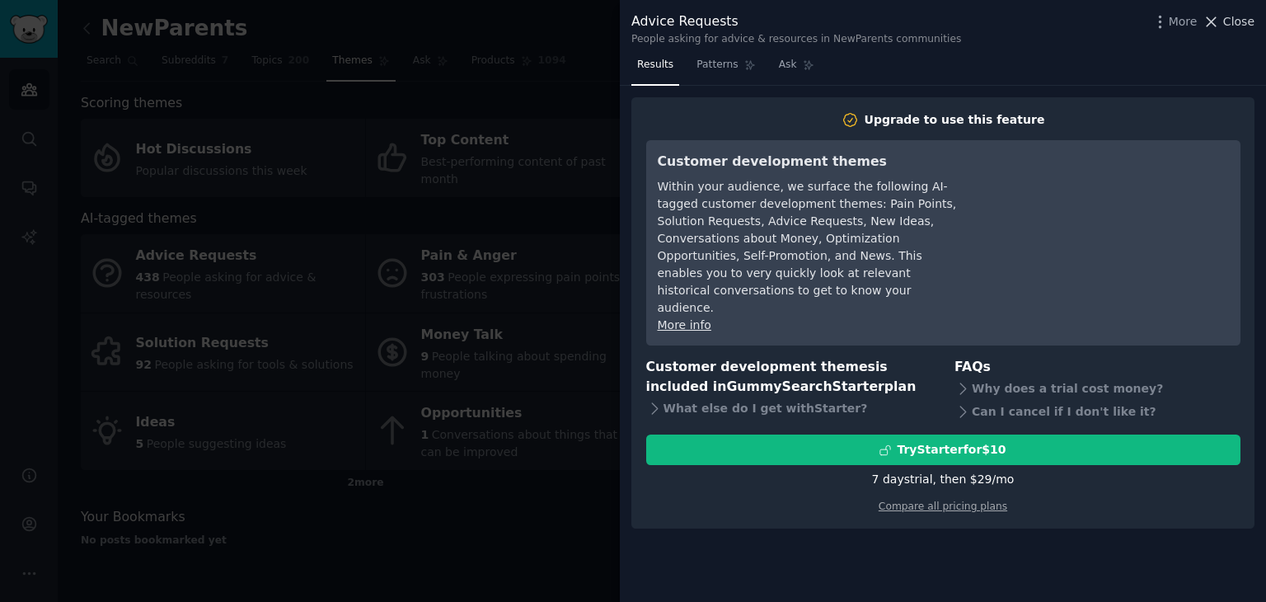
click at [1230, 22] on span "Close" at bounding box center [1238, 21] width 31 height 17
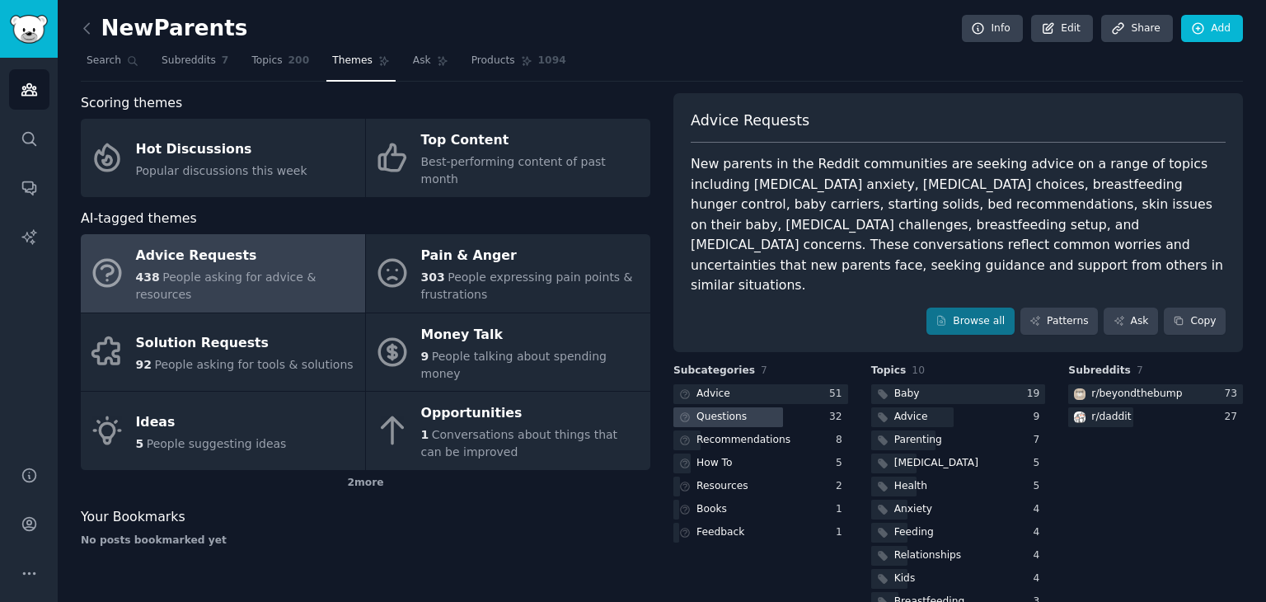
click at [734, 410] on div "Questions" at bounding box center [721, 417] width 50 height 15
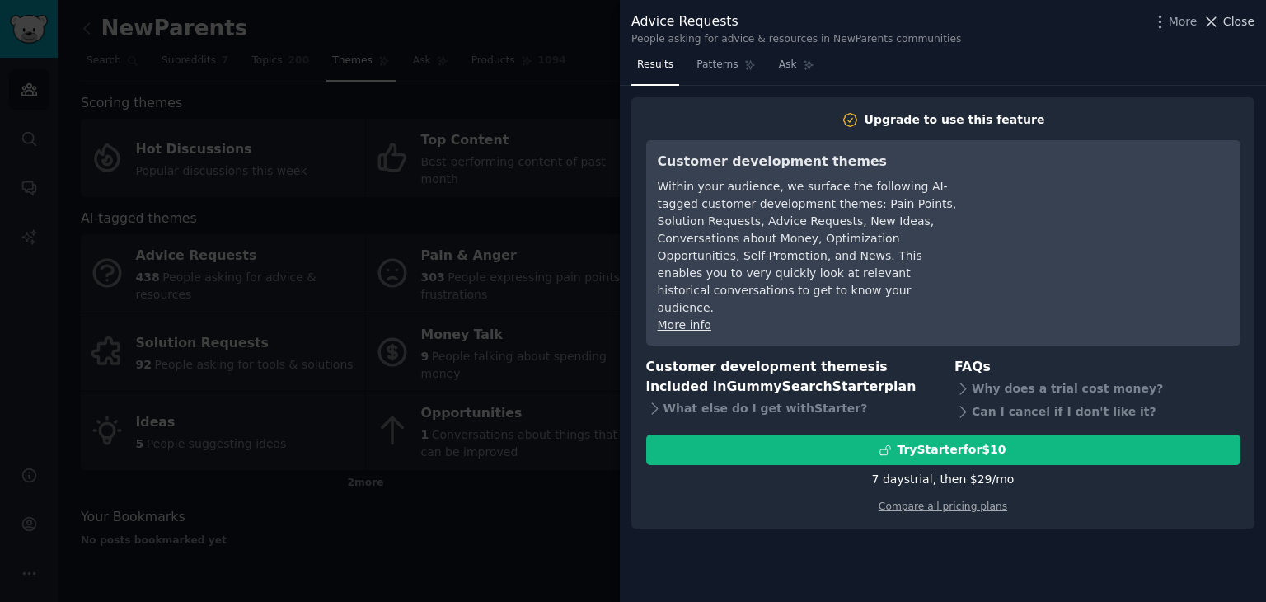
click at [1233, 25] on span "Close" at bounding box center [1238, 21] width 31 height 17
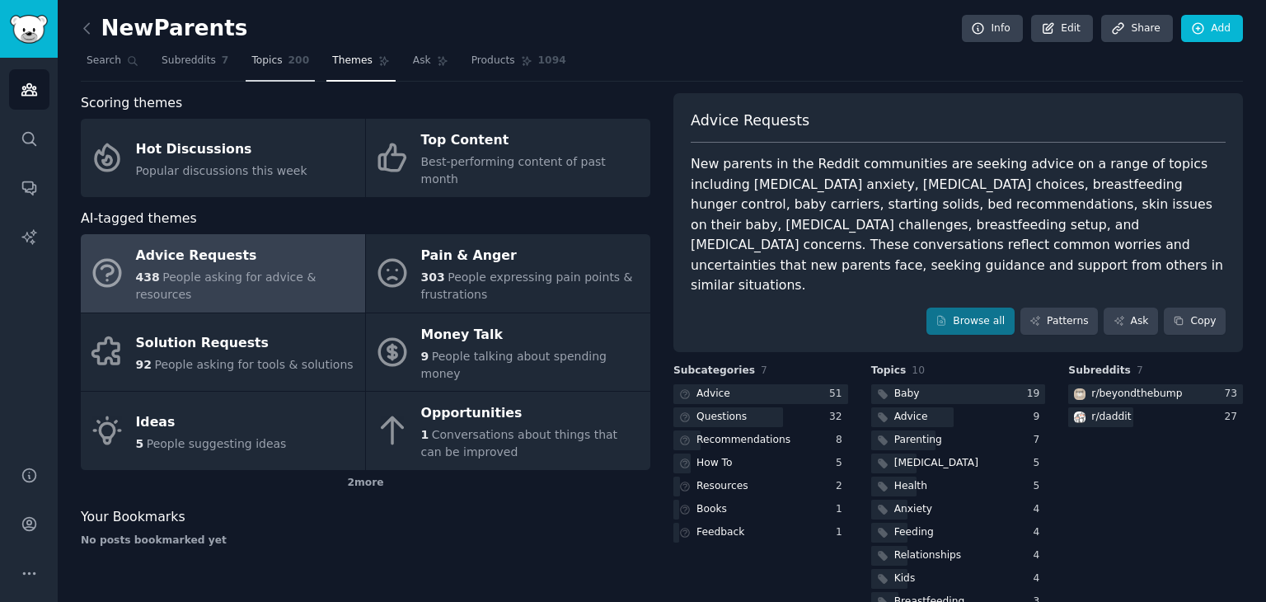
click at [272, 68] on link "Topics 200" at bounding box center [280, 65] width 69 height 34
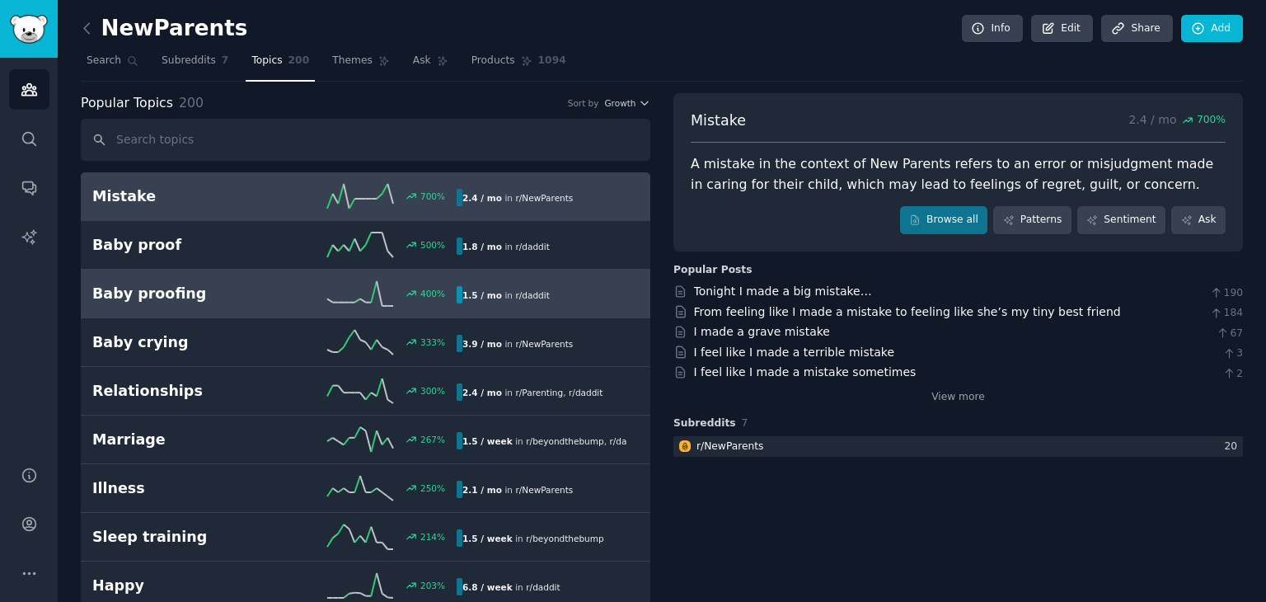
click at [373, 283] on icon at bounding box center [360, 293] width 66 height 25
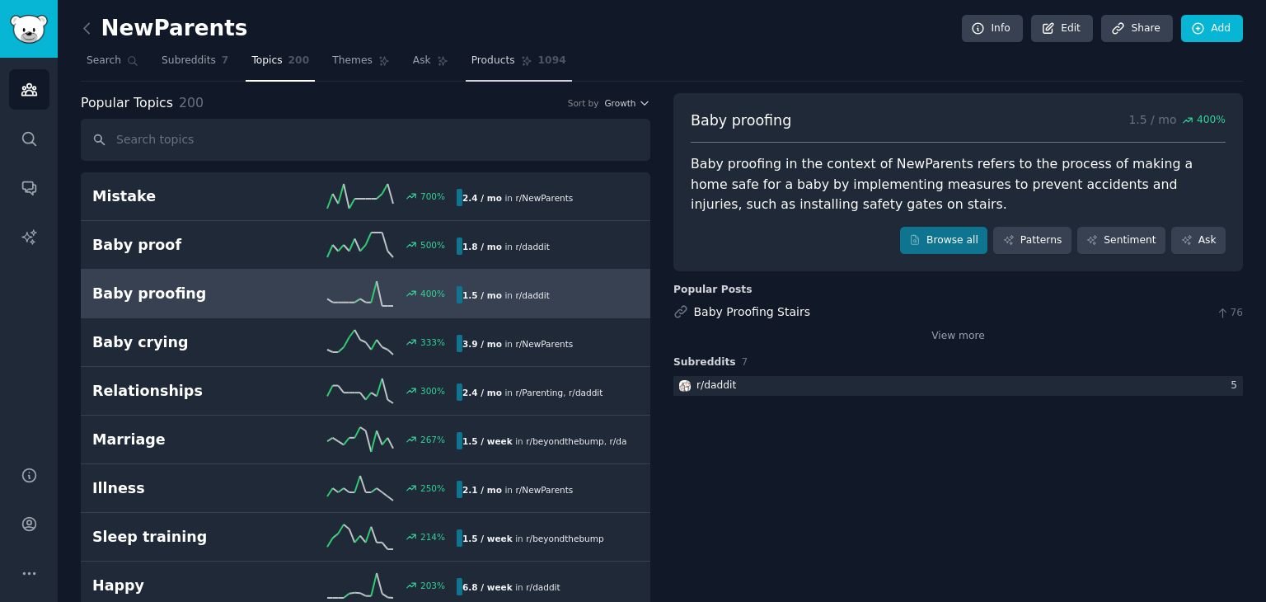
click at [466, 65] on link "Products 1094" at bounding box center [519, 65] width 106 height 34
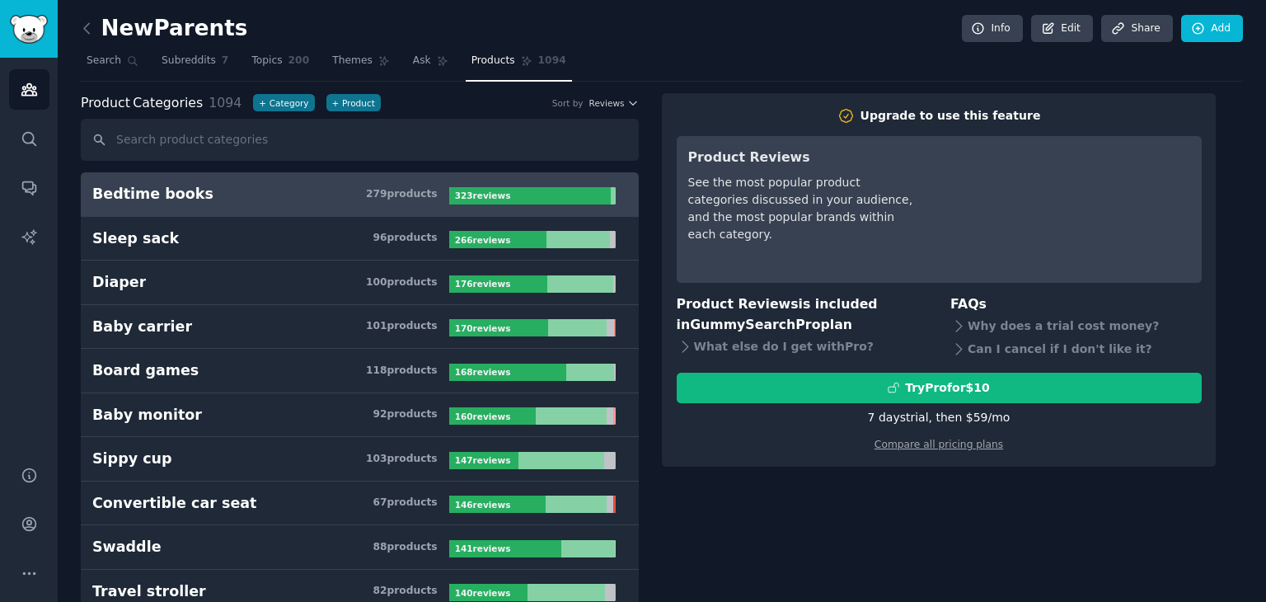
click at [265, 199] on h3 "Bedtime books 279 product s" at bounding box center [270, 194] width 357 height 21
click at [413, 61] on span "Ask" at bounding box center [422, 61] width 18 height 15
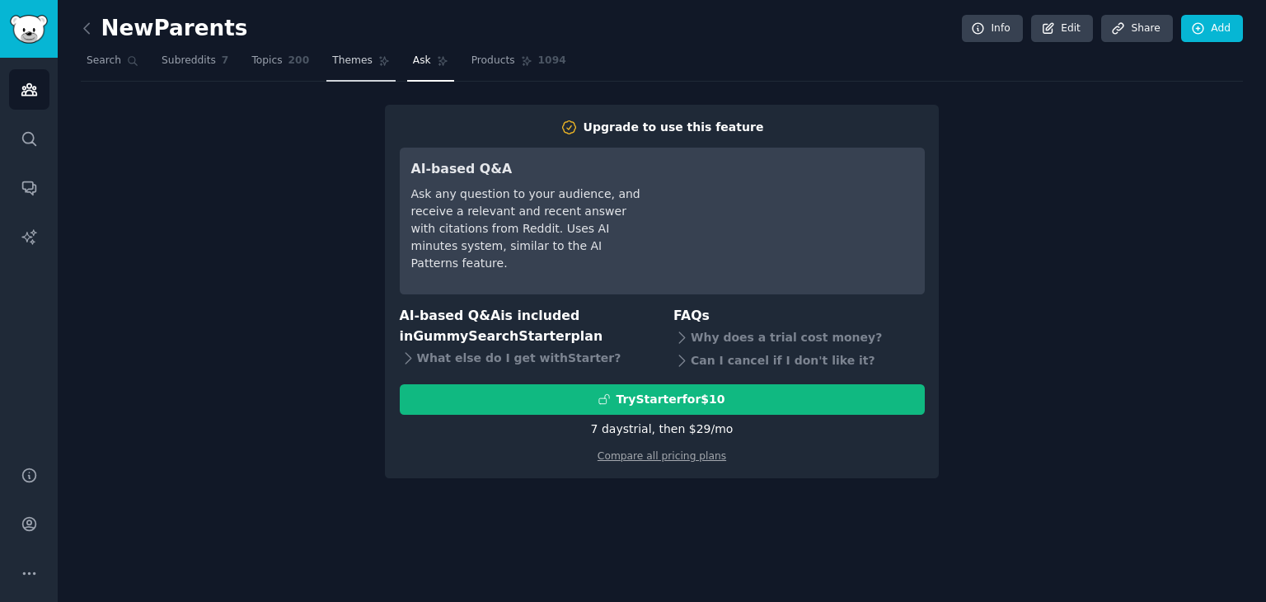
click at [335, 65] on span "Themes" at bounding box center [352, 61] width 40 height 15
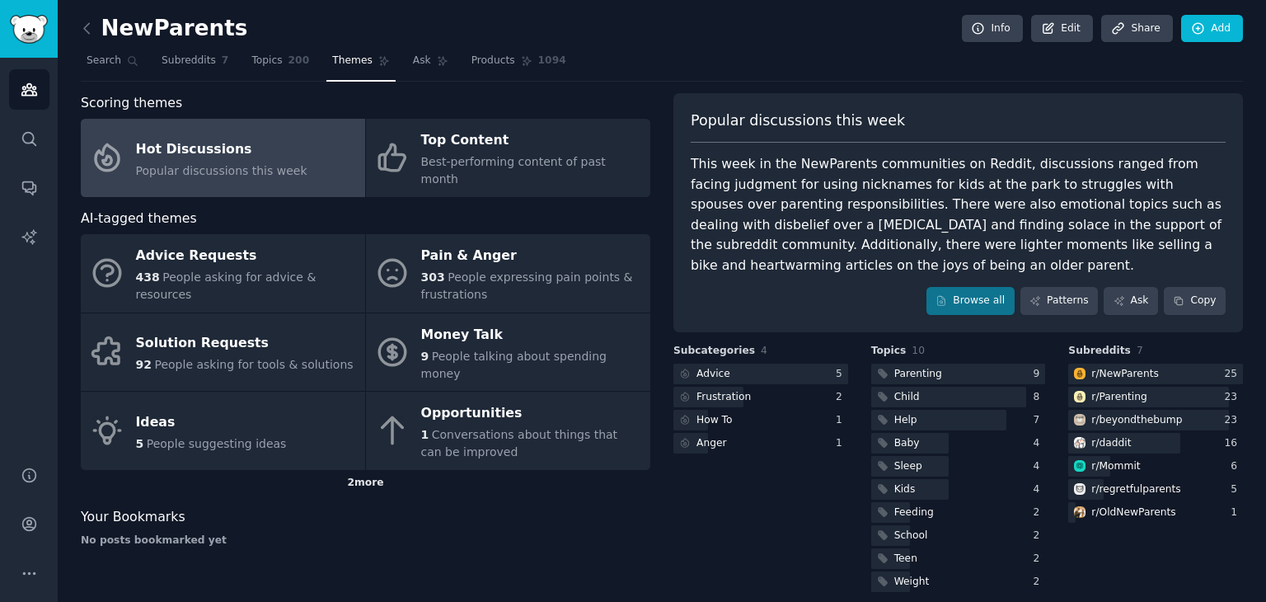
click at [362, 470] on div "2 more" at bounding box center [365, 483] width 569 height 26
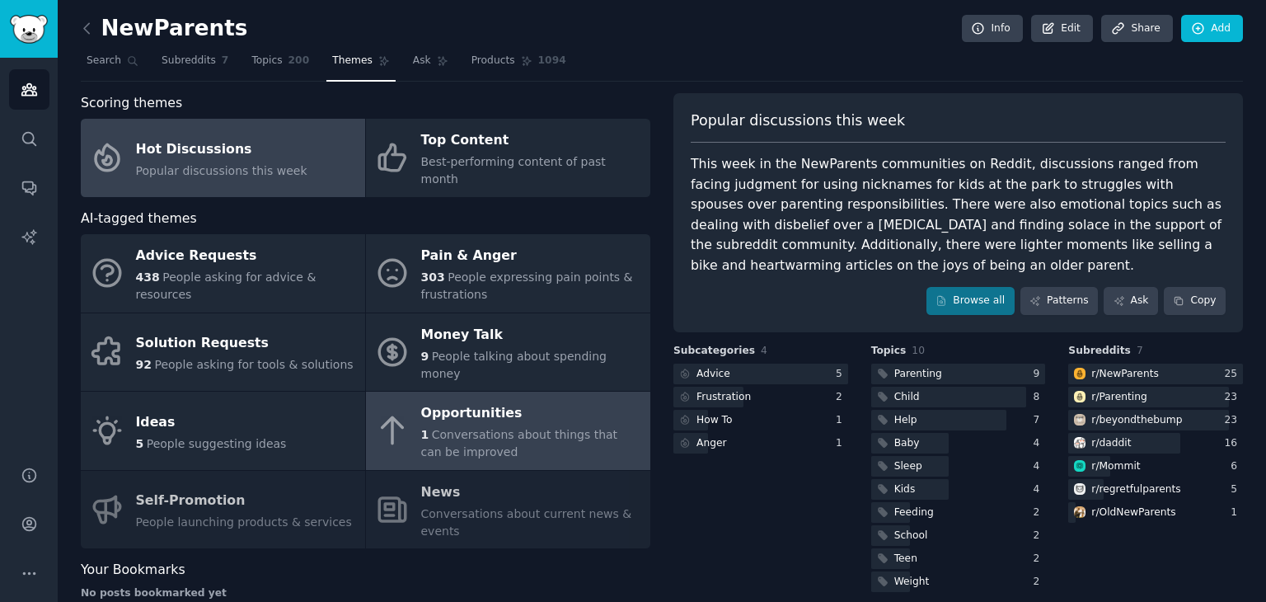
scroll to position [14, 0]
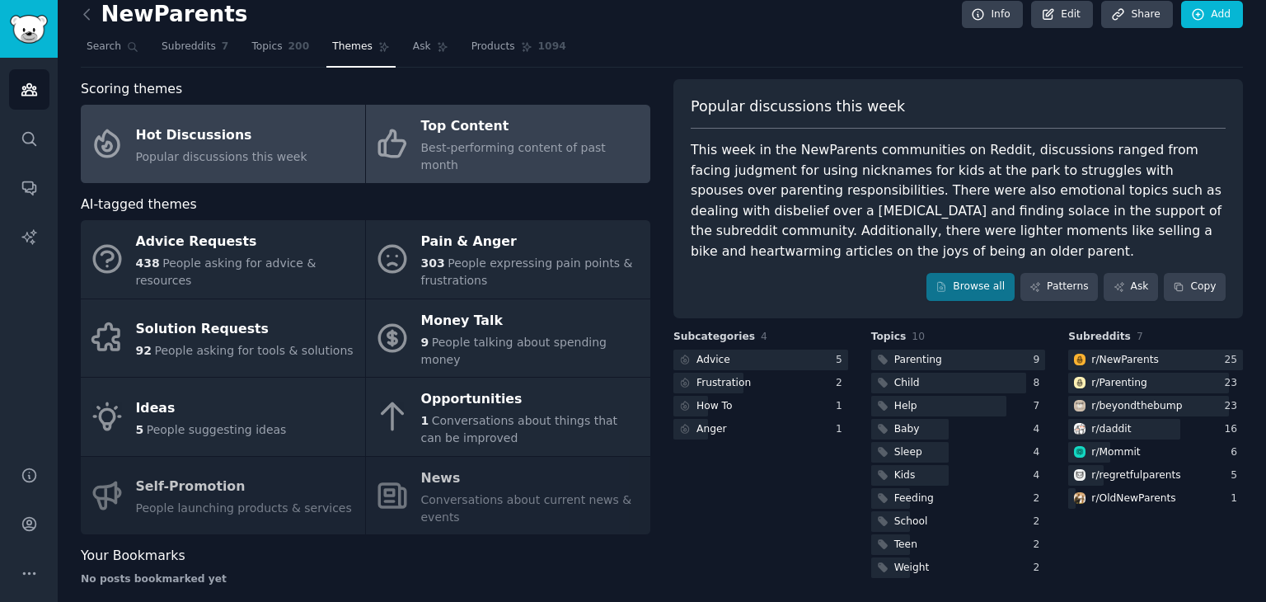
click at [438, 141] on span "Best-performing content of past month" at bounding box center [513, 156] width 185 height 30
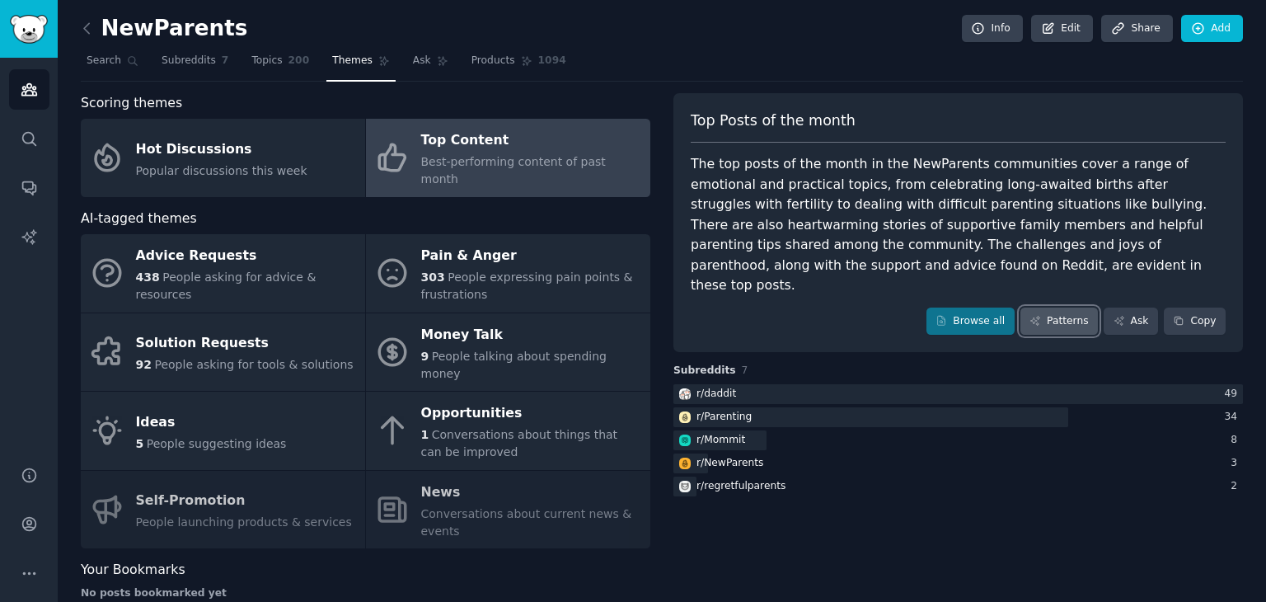
click at [1057, 312] on link "Patterns" at bounding box center [1058, 321] width 77 height 28
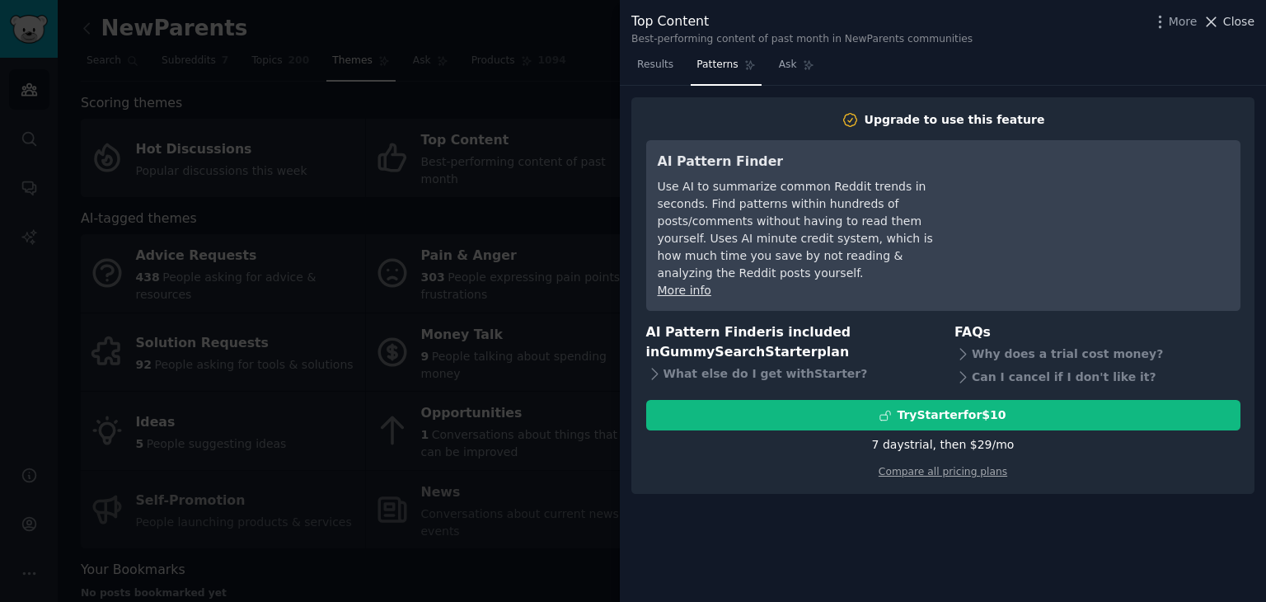
click at [1235, 23] on span "Close" at bounding box center [1238, 21] width 31 height 17
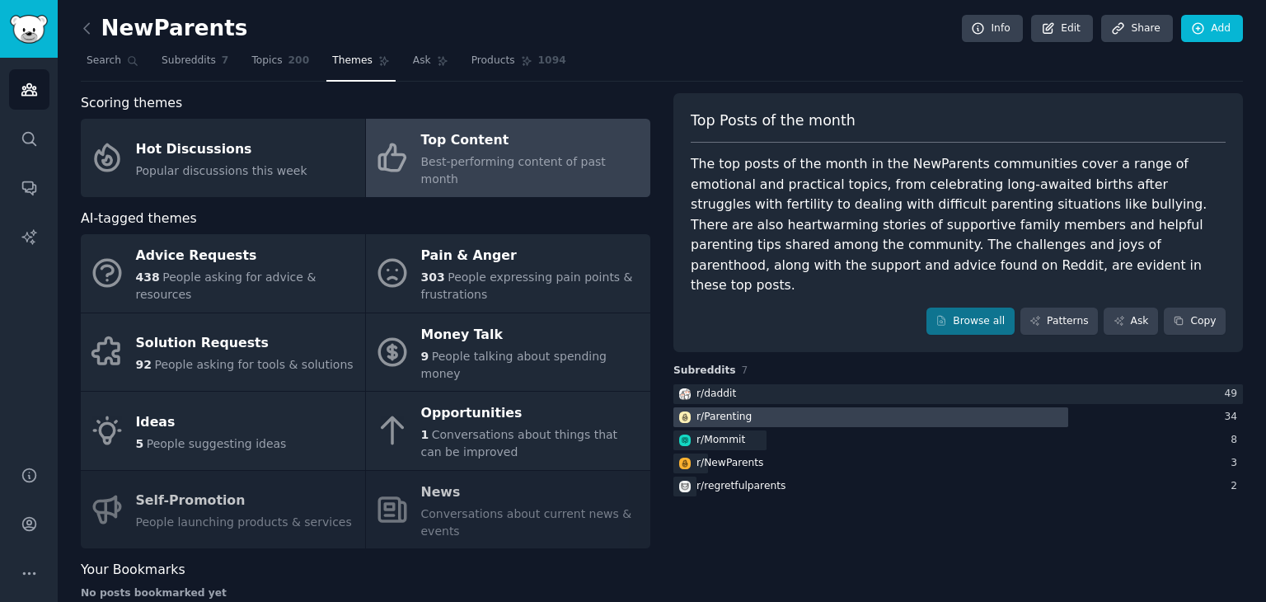
click at [740, 410] on div "r/ Parenting" at bounding box center [723, 417] width 55 height 15
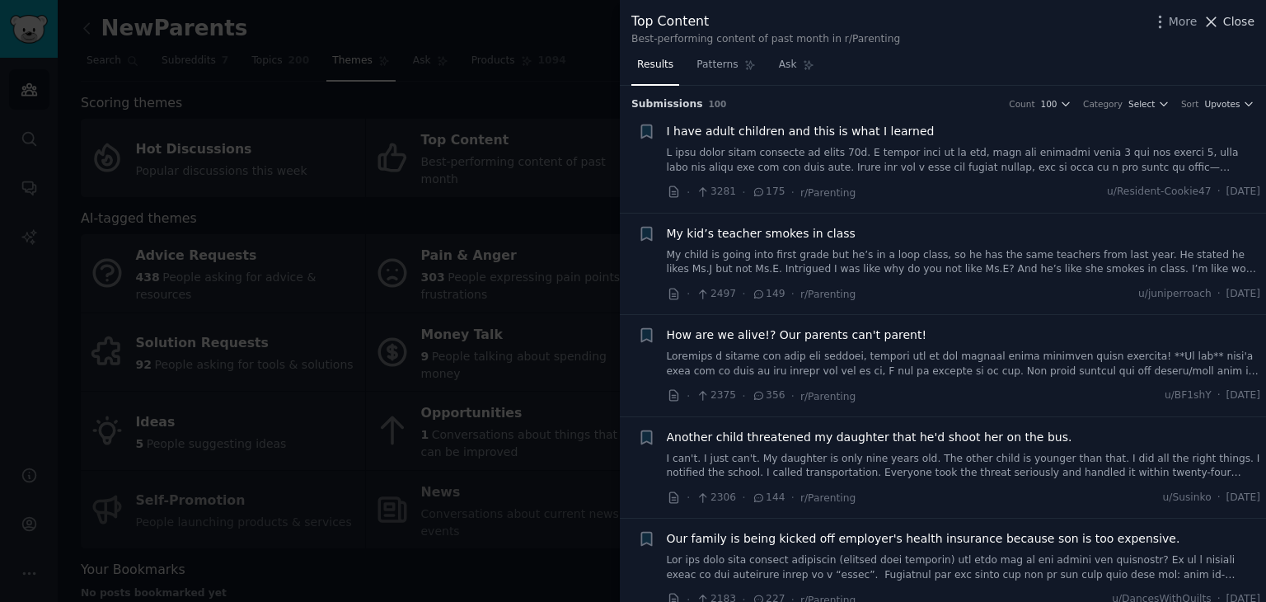
click at [1235, 25] on span "Close" at bounding box center [1238, 21] width 31 height 17
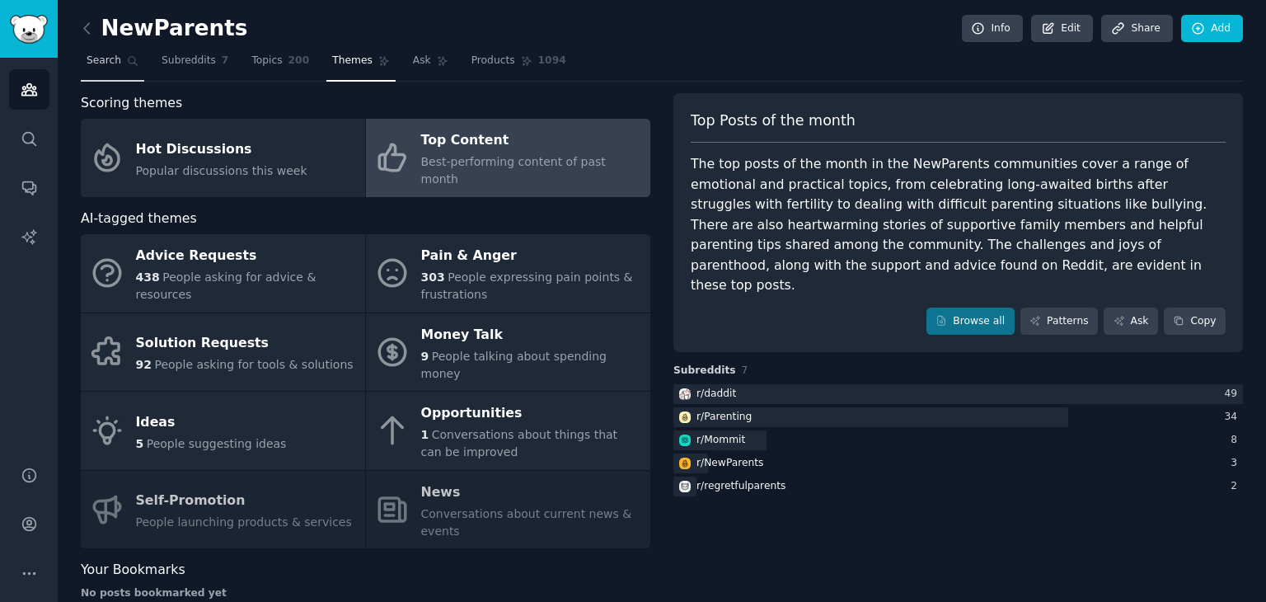
click at [117, 66] on link "Search" at bounding box center [112, 65] width 63 height 34
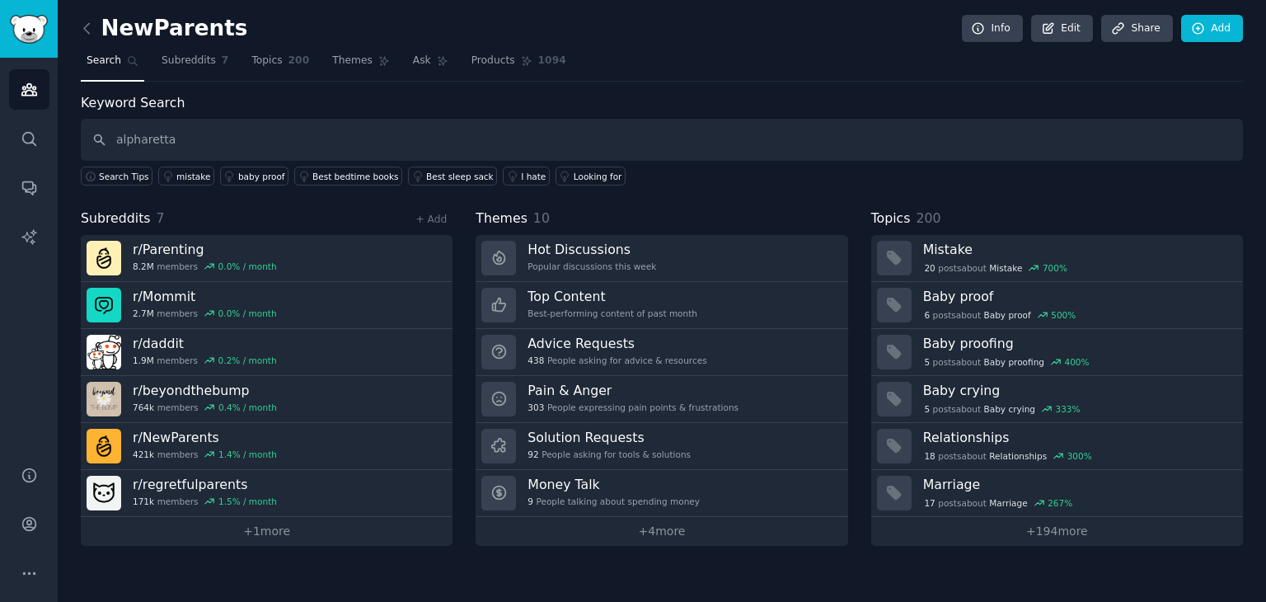
type input "alpharetta"
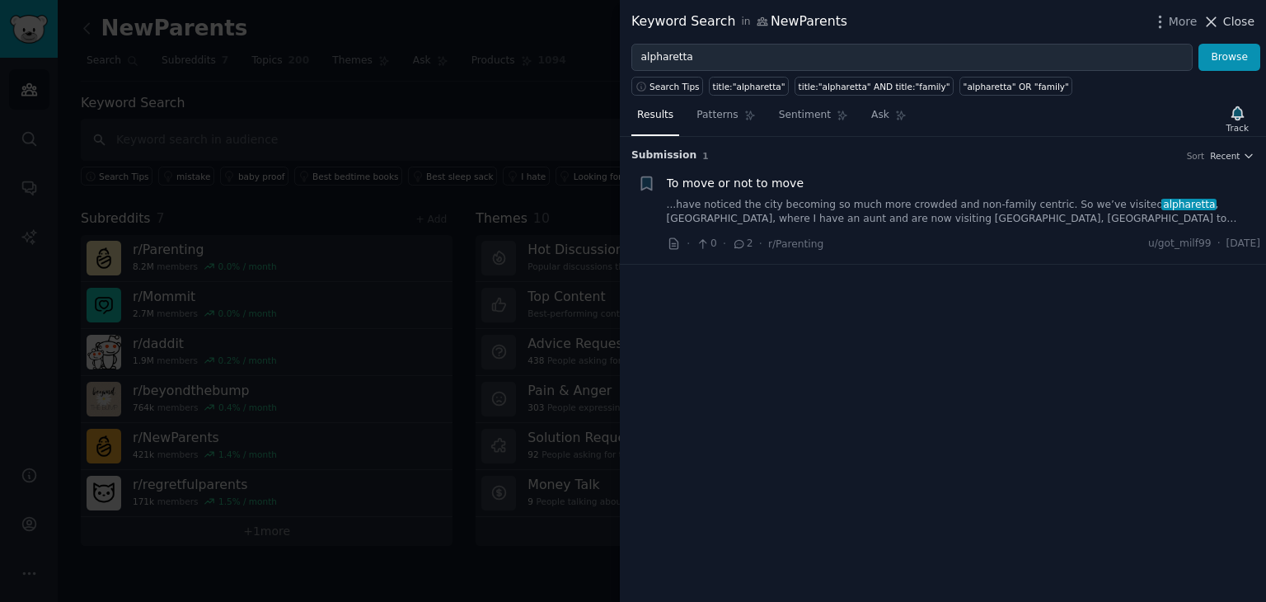
click at [1230, 20] on span "Close" at bounding box center [1238, 21] width 31 height 17
